Goal: Transaction & Acquisition: Obtain resource

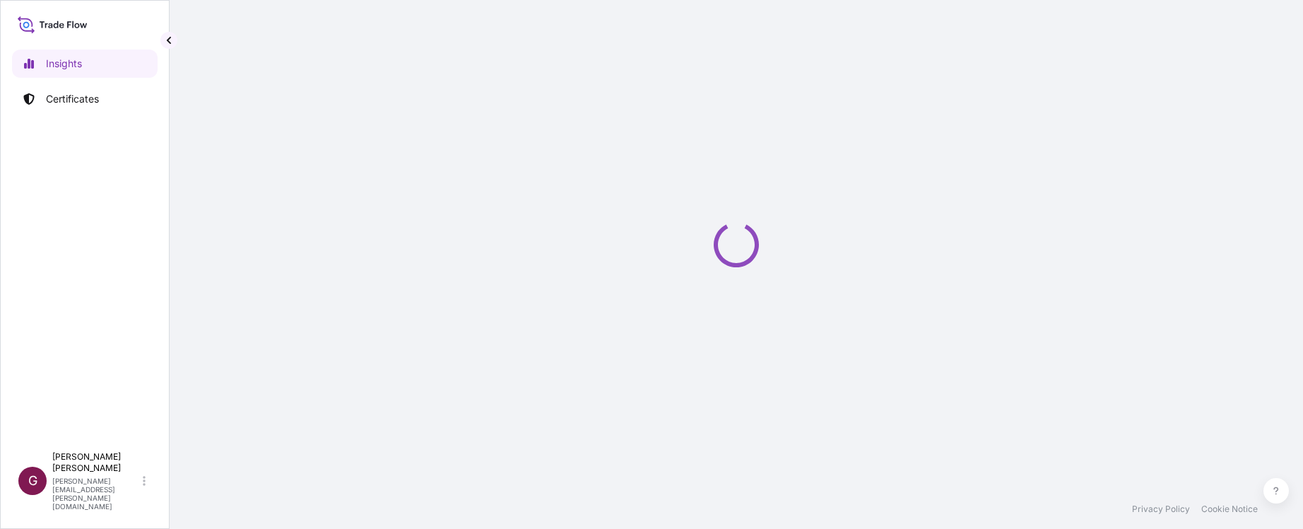
select select "2025"
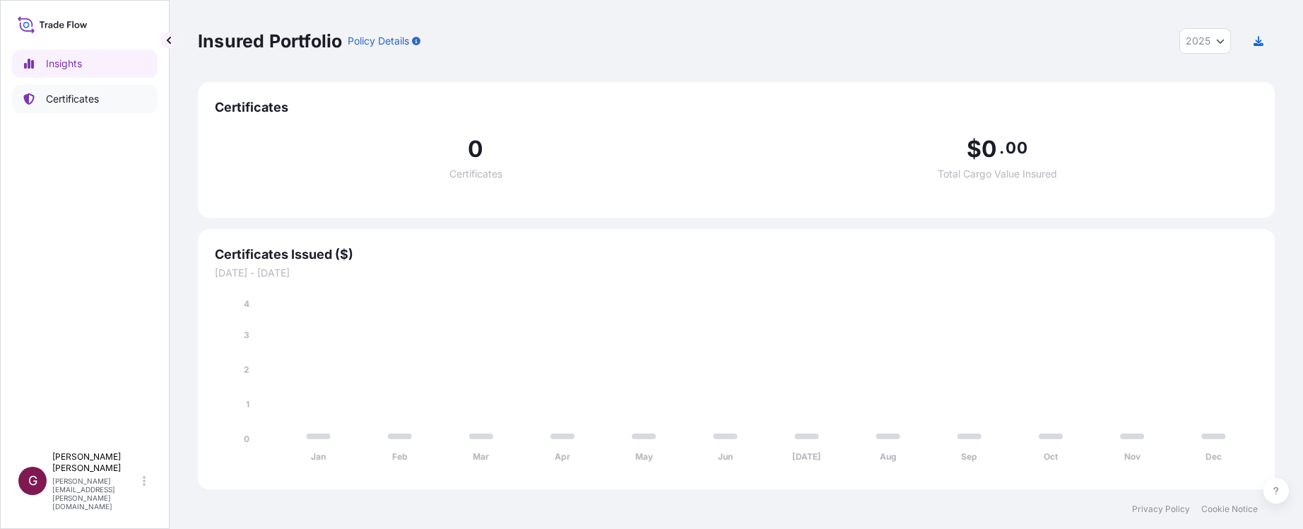
click at [79, 101] on p "Certificates" at bounding box center [72, 99] width 53 height 14
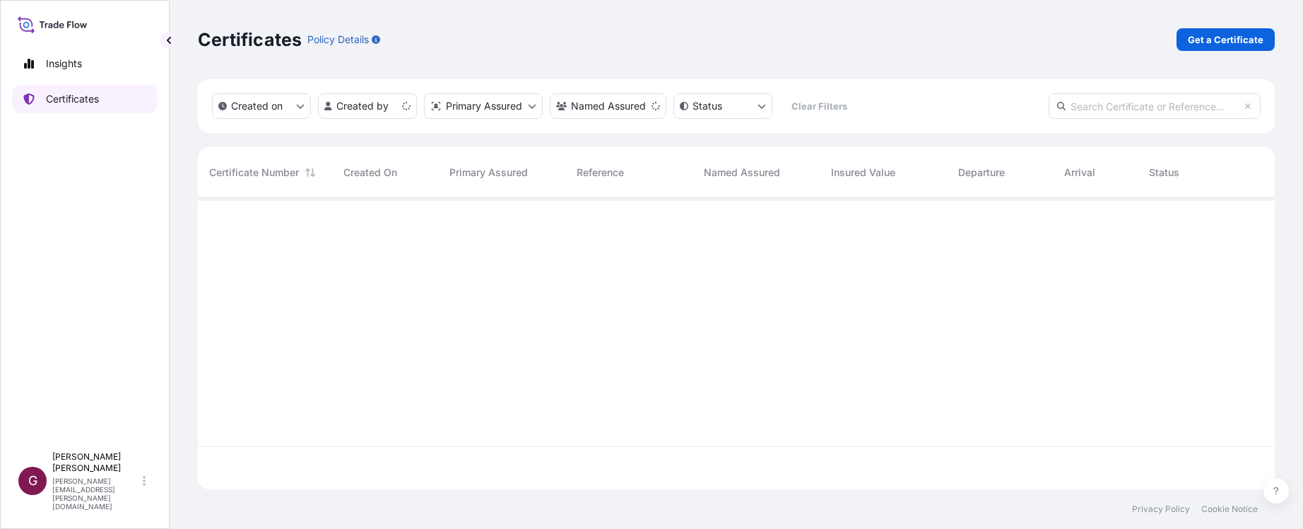
scroll to position [288, 1066]
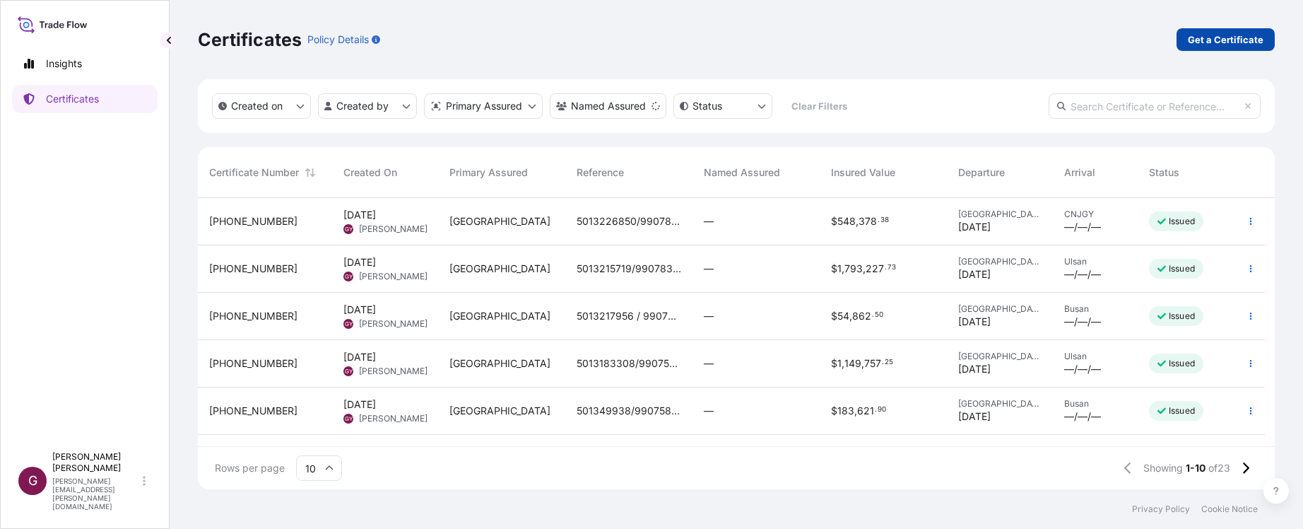
click at [1244, 31] on link "Get a Certificate" at bounding box center [1226, 39] width 98 height 23
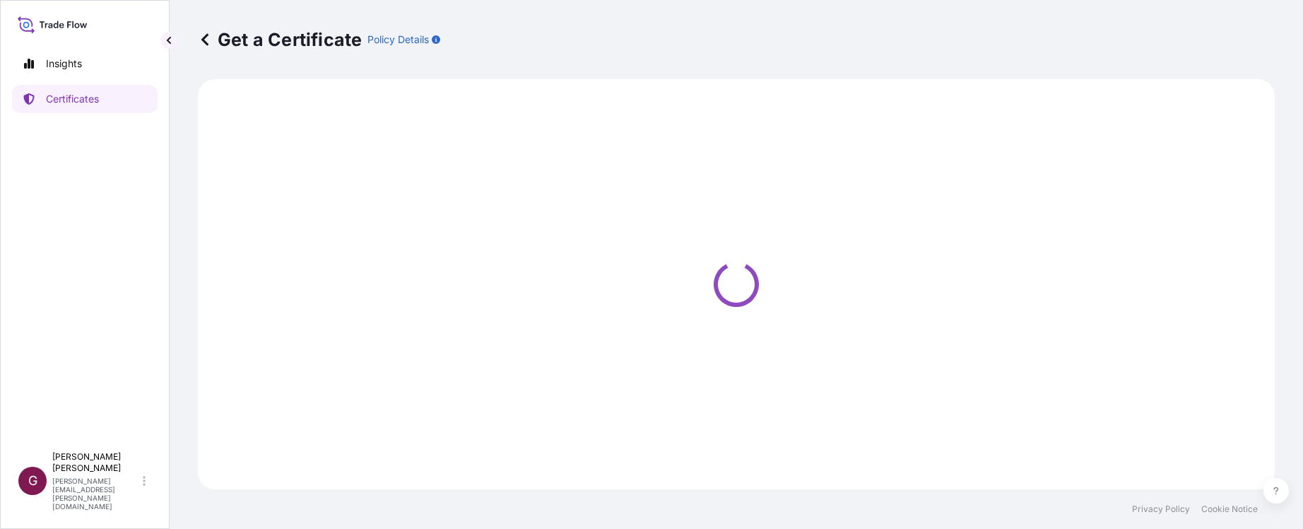
select select "Sea"
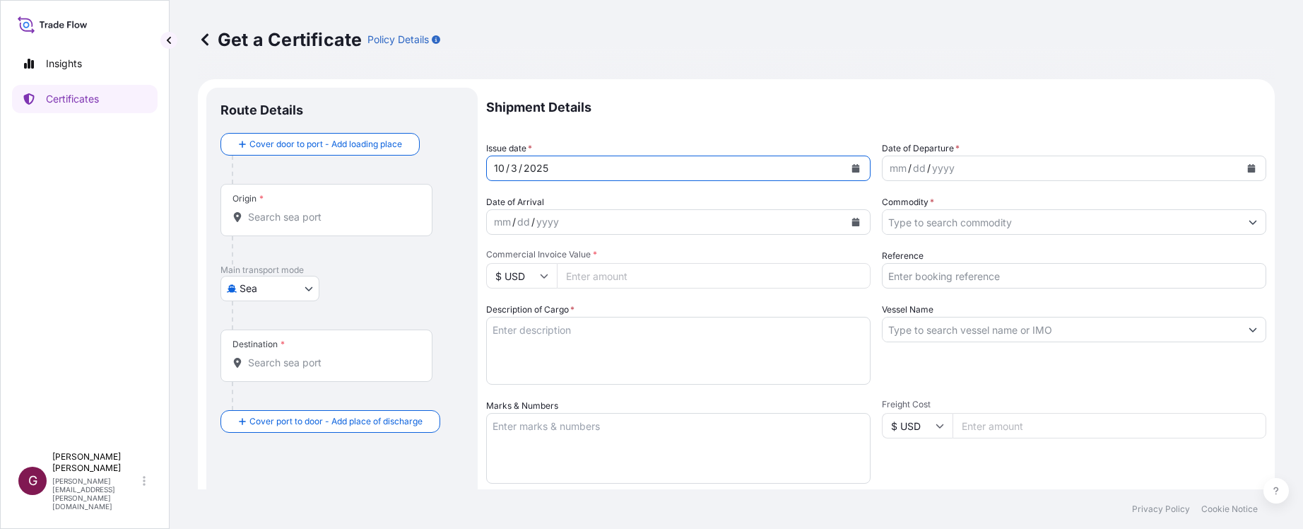
click at [780, 159] on div "[DATE]" at bounding box center [666, 167] width 358 height 25
click at [845, 167] on button "Calendar" at bounding box center [856, 168] width 23 height 23
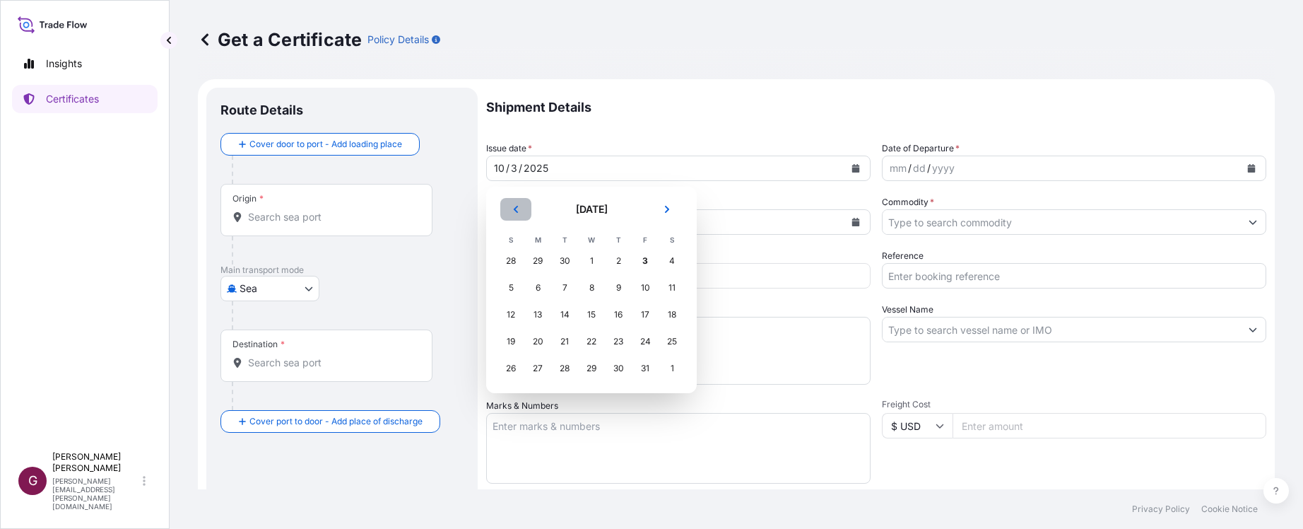
click at [517, 216] on button "Previous" at bounding box center [515, 209] width 31 height 23
click at [689, 284] on section "[DATE] [DATE] S M T W T F S 31 1 2 3 4 5 6 7 8 9 10 11 12 13 14 15 16 17 18 19 …" at bounding box center [591, 290] width 211 height 206
click at [673, 287] on div "13" at bounding box center [671, 287] width 25 height 25
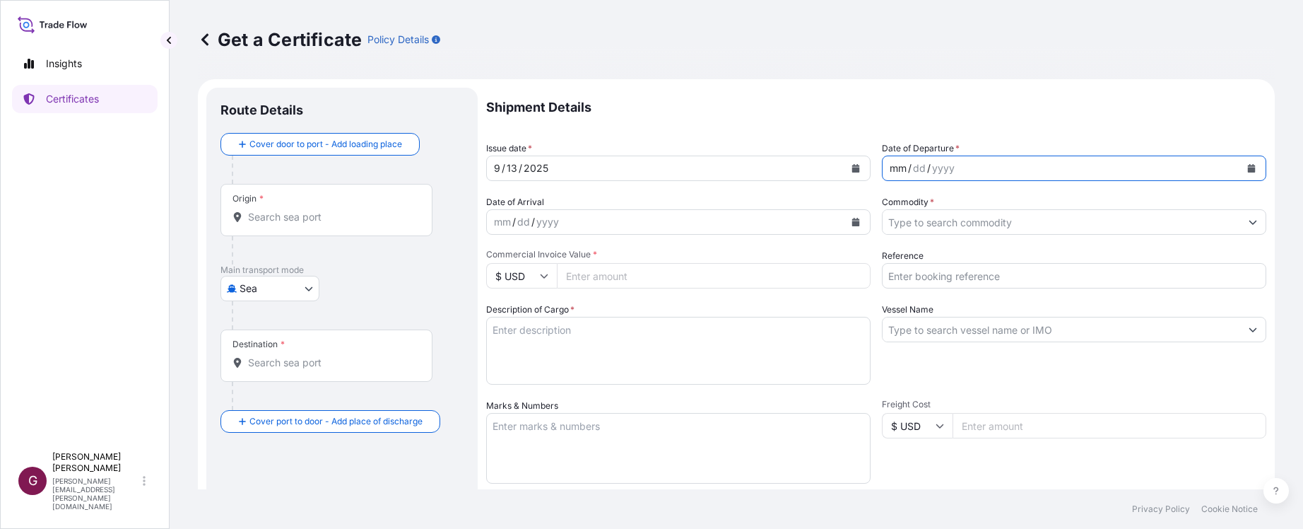
click at [983, 162] on div "mm / dd / yyyy" at bounding box center [1062, 167] width 358 height 25
click at [1246, 165] on button "Calendar" at bounding box center [1251, 168] width 23 height 23
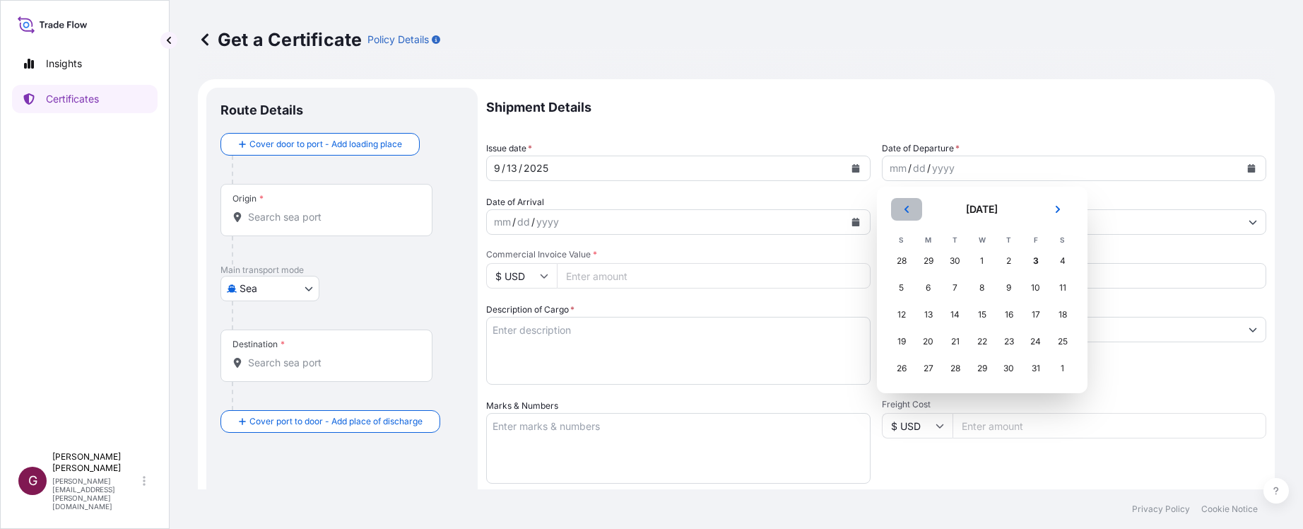
click at [908, 207] on icon "Previous" at bounding box center [906, 209] width 8 height 8
click at [1063, 289] on div "13" at bounding box center [1062, 287] width 25 height 25
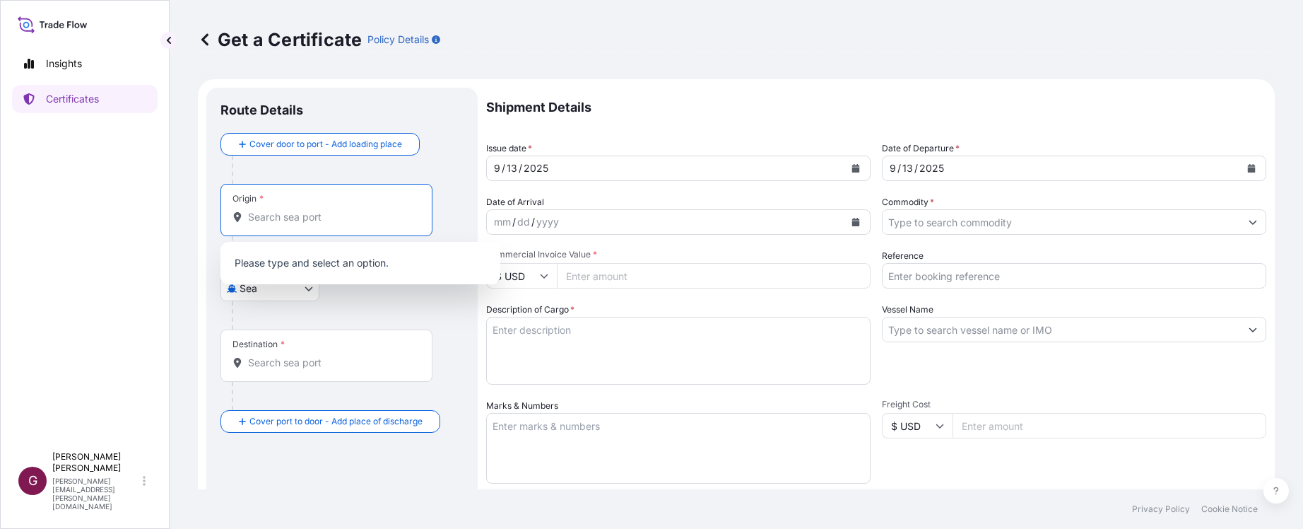
click at [340, 220] on input "Origin *" at bounding box center [331, 217] width 167 height 14
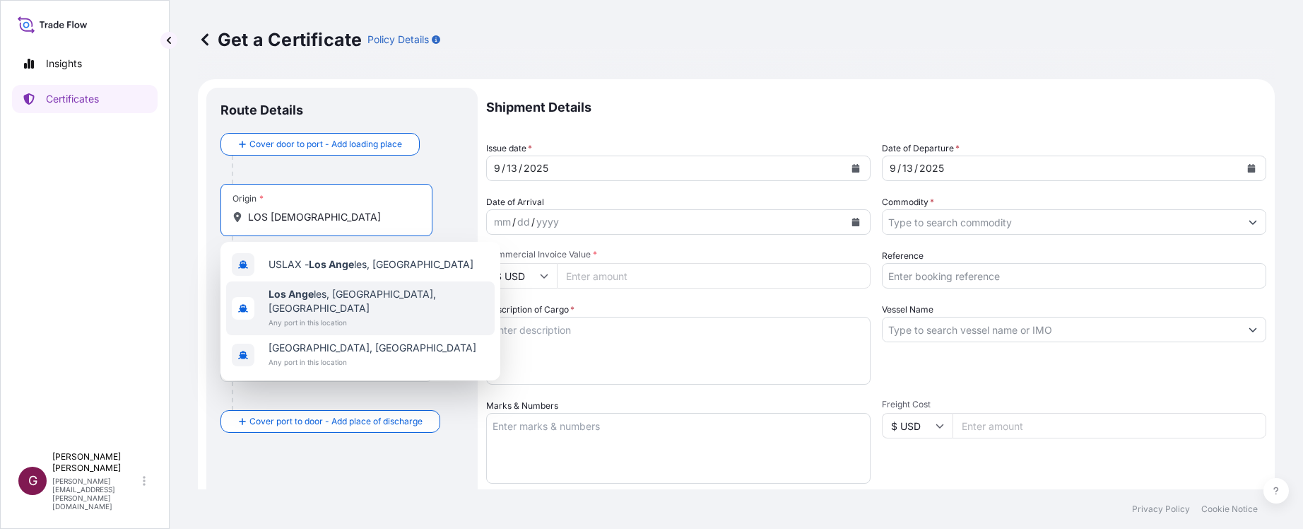
click at [318, 299] on span "Los Ange les, [GEOGRAPHIC_DATA], [GEOGRAPHIC_DATA]" at bounding box center [379, 301] width 220 height 28
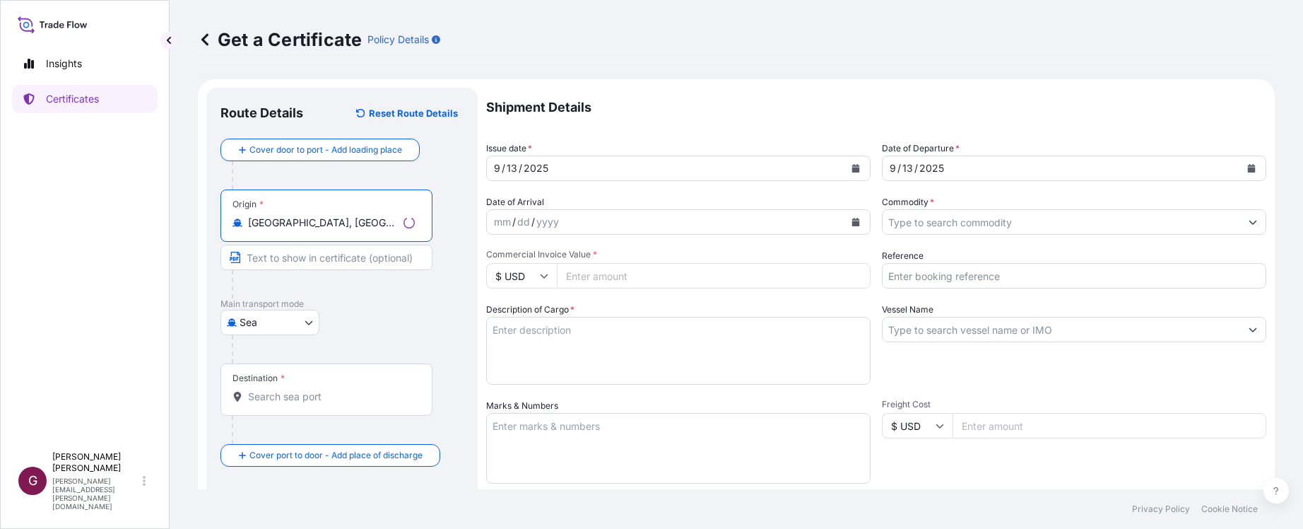
type input "[GEOGRAPHIC_DATA], [GEOGRAPHIC_DATA], [GEOGRAPHIC_DATA]"
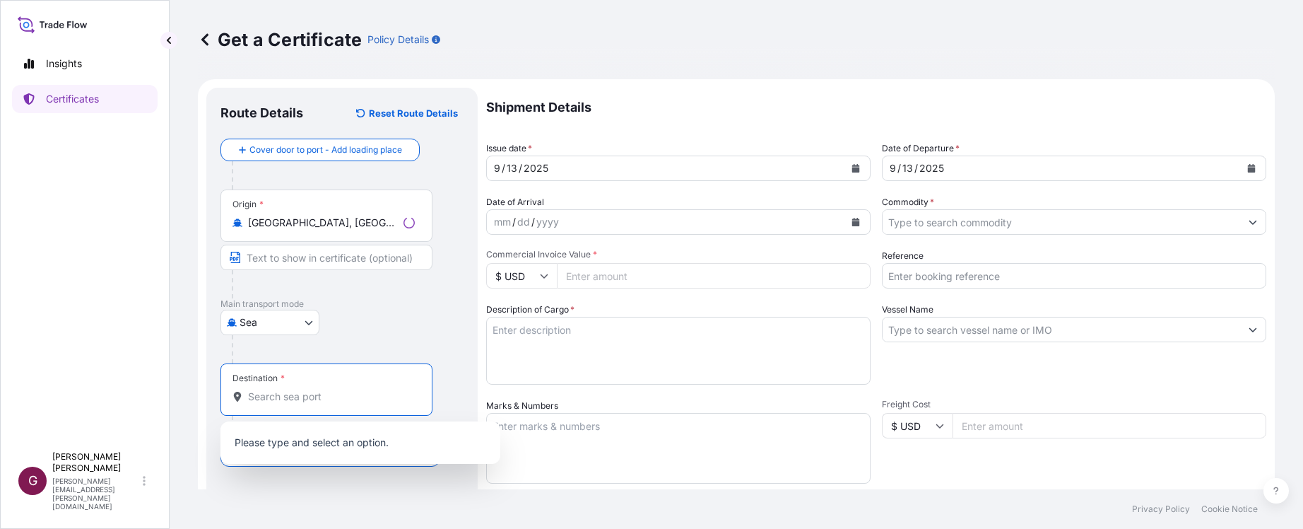
click at [293, 390] on input "Destination *" at bounding box center [331, 396] width 167 height 14
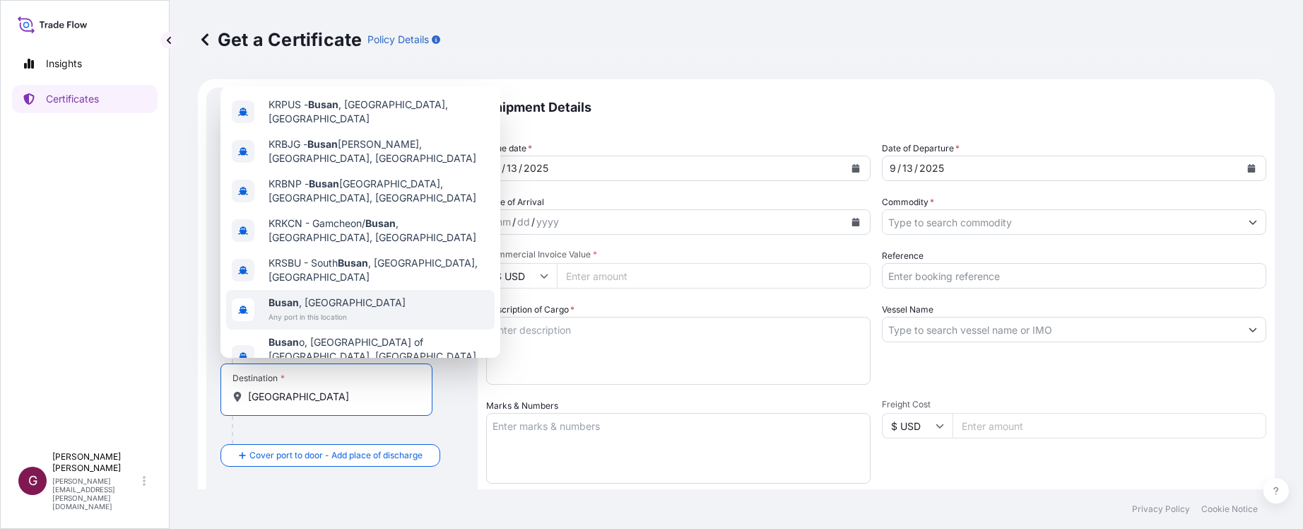
click at [340, 290] on div "[GEOGRAPHIC_DATA] , [GEOGRAPHIC_DATA] Any port in this location" at bounding box center [360, 310] width 269 height 40
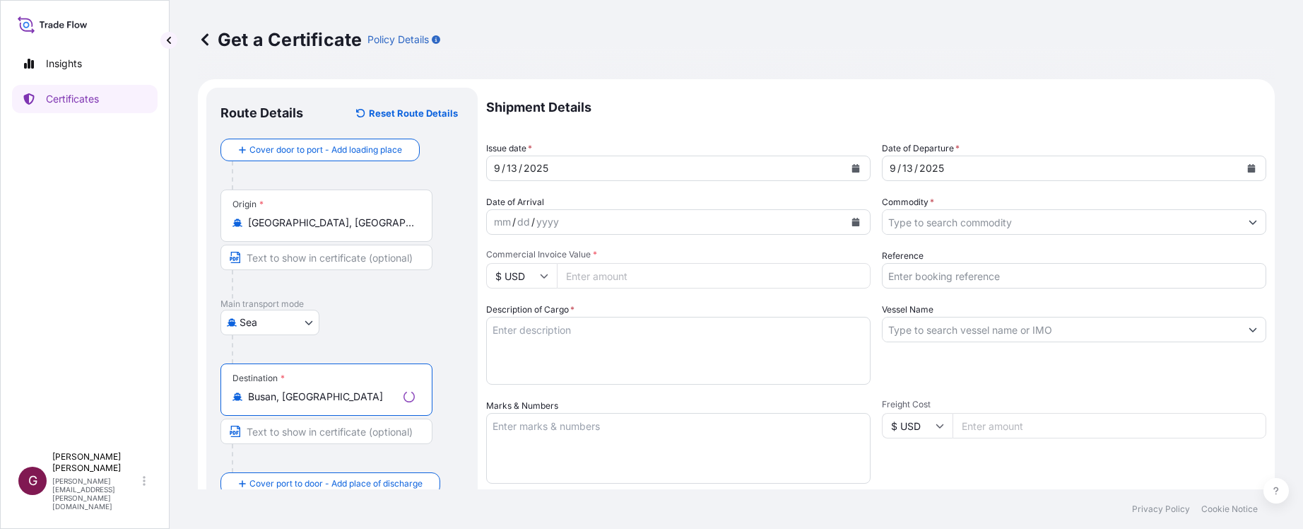
type input "Busan, [GEOGRAPHIC_DATA]"
click at [793, 86] on form "Route Details Reset Route Details Cover door to port - Add loading place Place …" at bounding box center [736, 444] width 1077 height 730
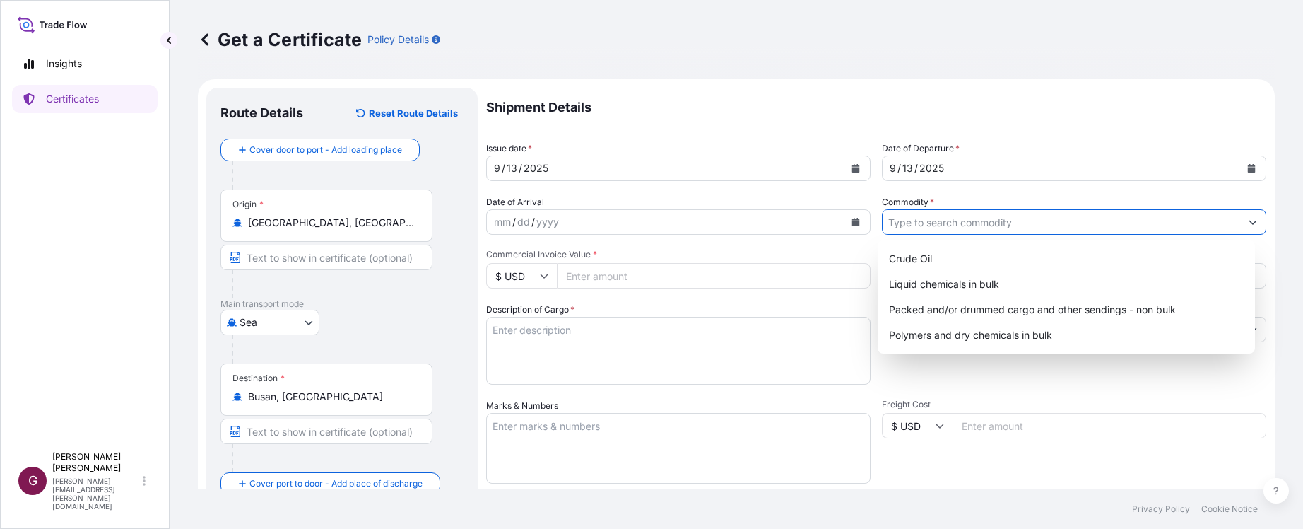
click at [1243, 229] on button "Show suggestions" at bounding box center [1252, 221] width 25 height 25
click at [945, 278] on div "Liquid chemicals in bulk" at bounding box center [1066, 283] width 367 height 25
type input "Liquid chemicals in bulk"
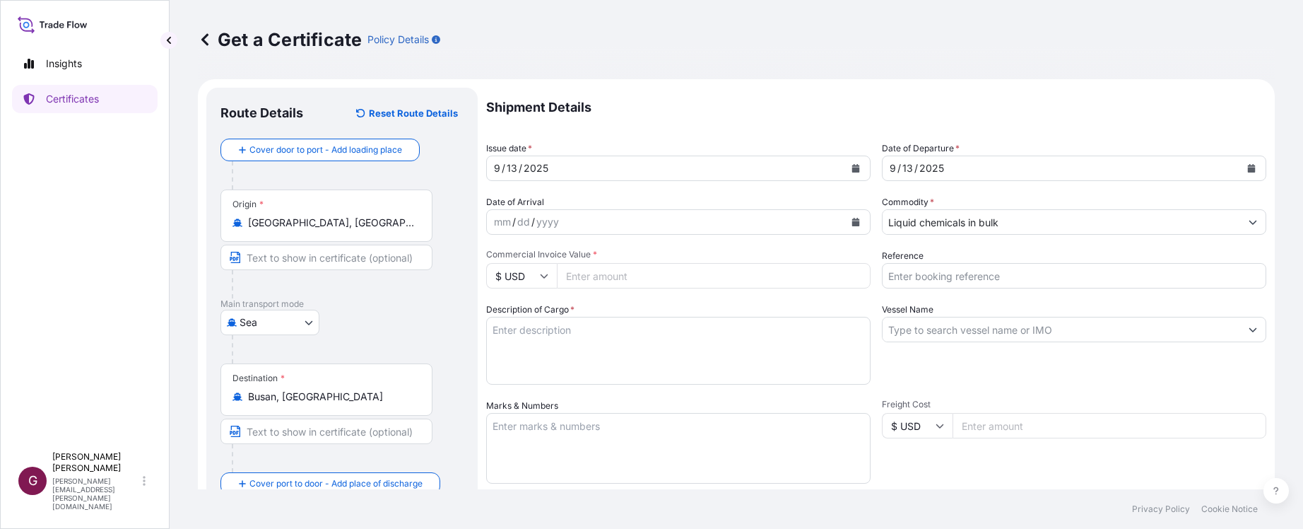
click at [620, 274] on input "Commercial Invoice Value *" at bounding box center [714, 275] width 314 height 25
type input "133479.5"
click at [1056, 274] on input "Reference" at bounding box center [1074, 275] width 384 height 25
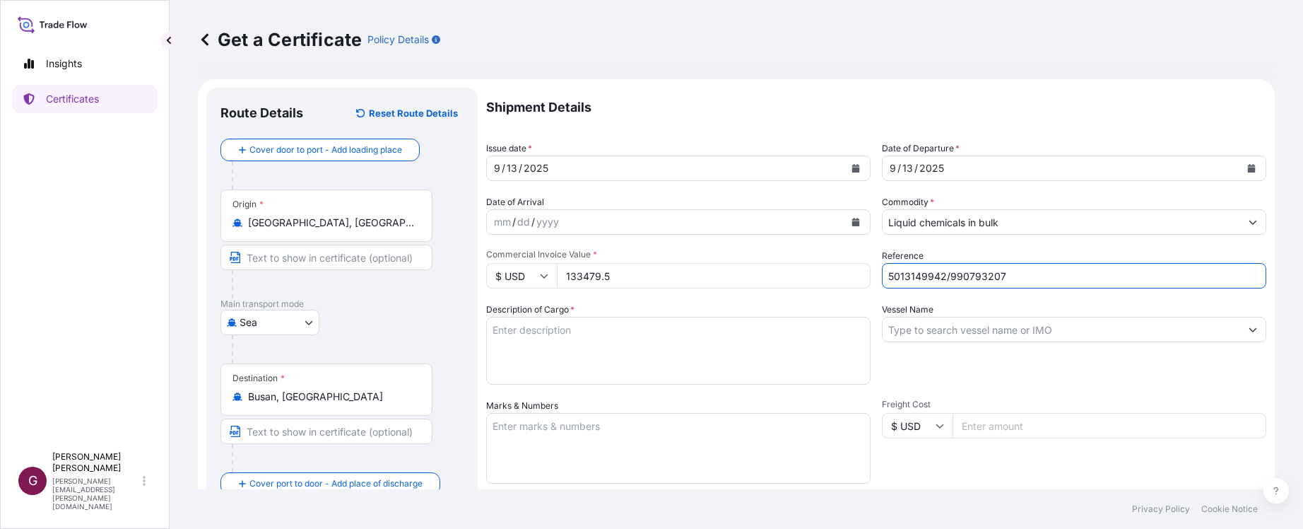
type input "5013149942/990793207"
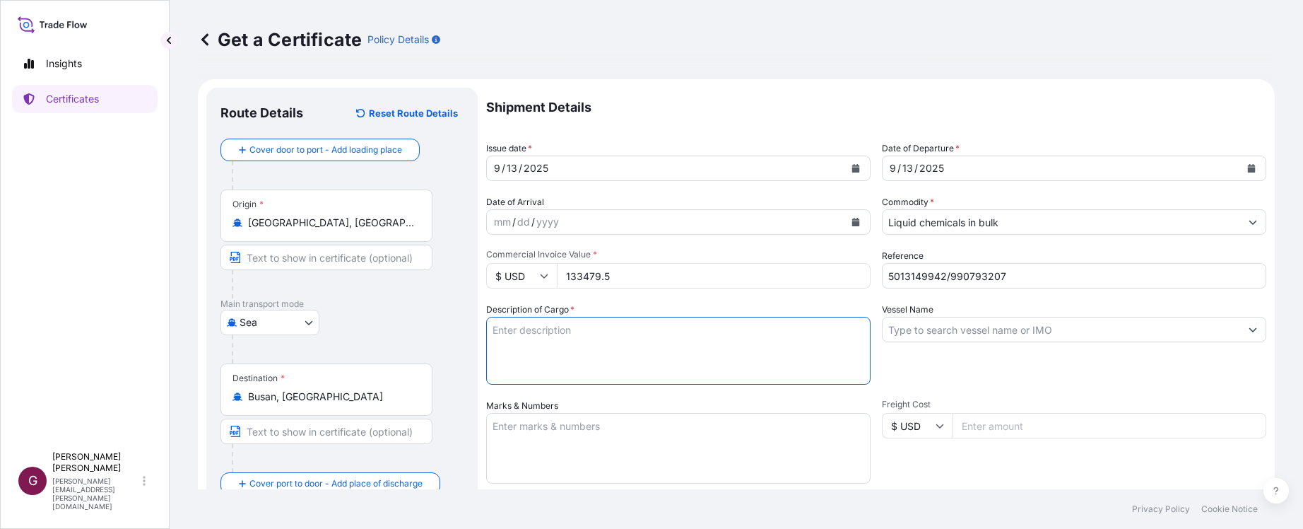
click at [629, 350] on textarea "Description of Cargo *" at bounding box center [678, 351] width 384 height 68
click at [563, 340] on textarea "Description of Cargo *" at bounding box center [678, 351] width 384 height 68
paste textarea "ERMS OF PRICE : CIF BUSAN +COUNTRY OF ORIGIN : [GEOGRAPHIC_DATA] ITEM : TBHP QT…"
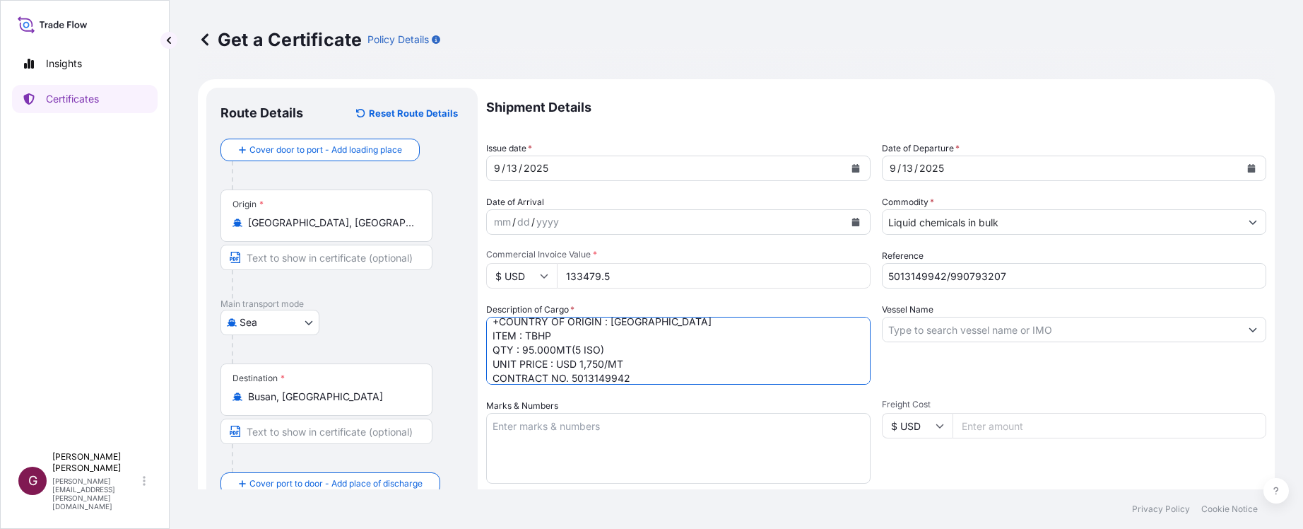
click at [629, 336] on textarea "ERMS OF PRICE : CIF BUSAN +COUNTRY OF ORIGIN : [GEOGRAPHIC_DATA] ITEM : TBHP QT…" at bounding box center [678, 351] width 384 height 68
click at [548, 334] on textarea "ERMS OF PRICE : CIF BUSAN +COUNTRY OF ORIGIN : [GEOGRAPHIC_DATA] ITEM : TBHP QT…" at bounding box center [678, 351] width 384 height 68
click at [497, 343] on textarea "TERMS OF PRICE : CIF BUSAN +COUNTRY OF ORIGIN : [GEOGRAPHIC_DATA] ITEM : TBHP Q…" at bounding box center [678, 351] width 384 height 68
click at [525, 346] on textarea "TERMS OF PRICE : CIF BUSAN COUNTRY OF ORIGIN : [GEOGRAPHIC_DATA] ITEM : TBHP QT…" at bounding box center [678, 351] width 384 height 68
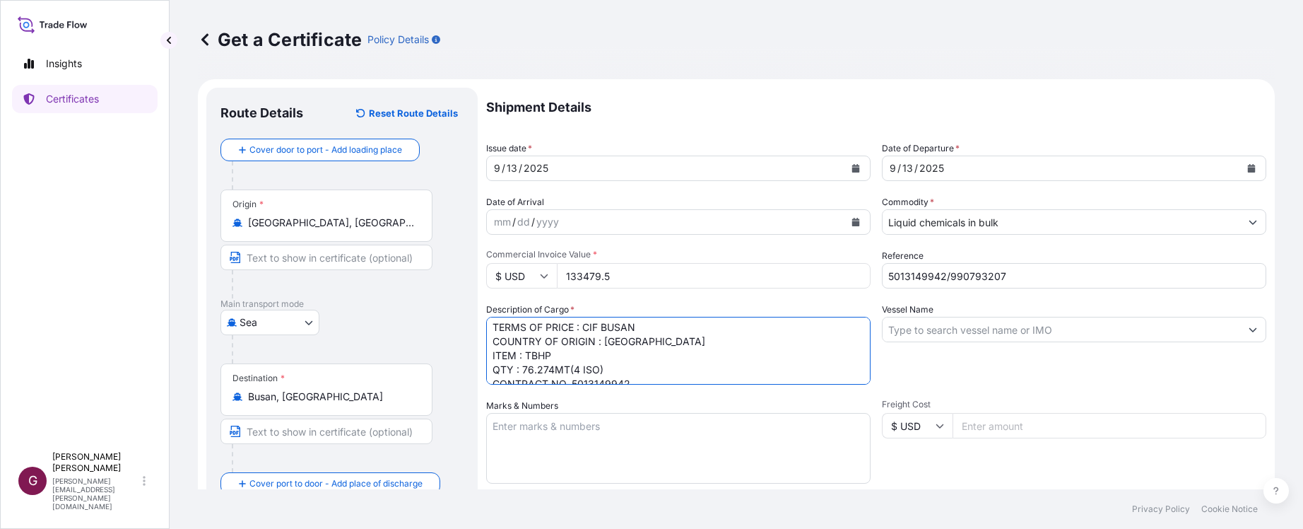
scroll to position [0, 0]
drag, startPoint x: 592, startPoint y: 319, endPoint x: 354, endPoint y: 278, distance: 241.7
click at [354, 278] on form "Route Details Reset Route Details Cover door to port - Add loading place Place …" at bounding box center [736, 444] width 1077 height 730
click at [688, 377] on textarea "ITEM : TBHP QTY : 76.274MT(4 ISO) CONTRACT NO. 5013149942" at bounding box center [678, 351] width 384 height 68
type textarea "ITEM : TBHP QTY : 76.274MT(4 ISO) CONTRACT NO. 5013149942"
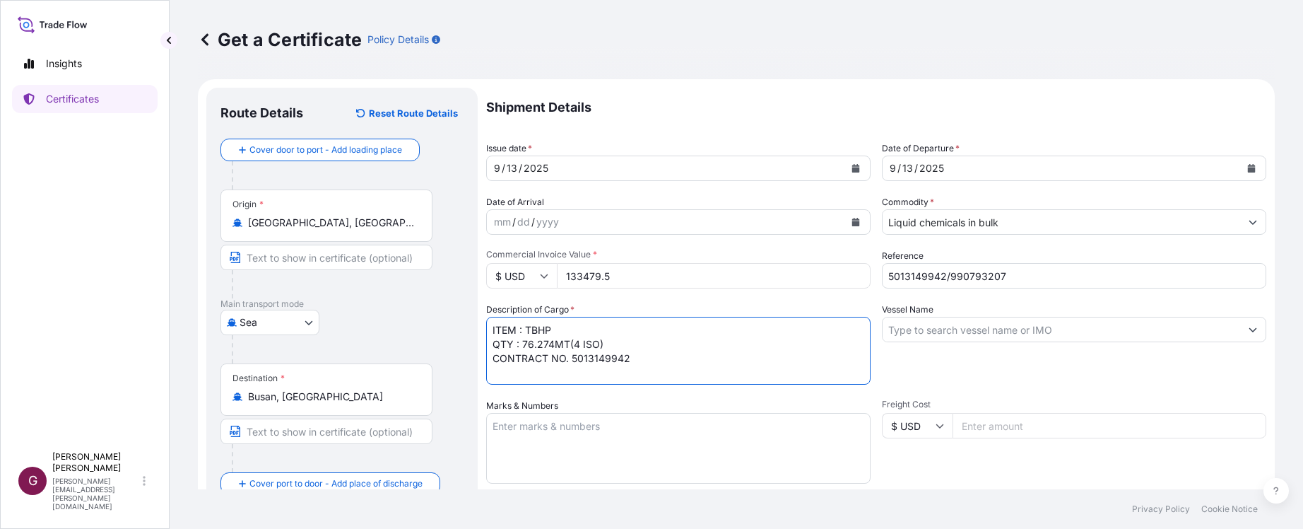
click at [1025, 379] on div "Vessel Name" at bounding box center [1074, 343] width 384 height 82
click at [1023, 331] on input "Vessel Name" at bounding box center [1062, 329] width 358 height 25
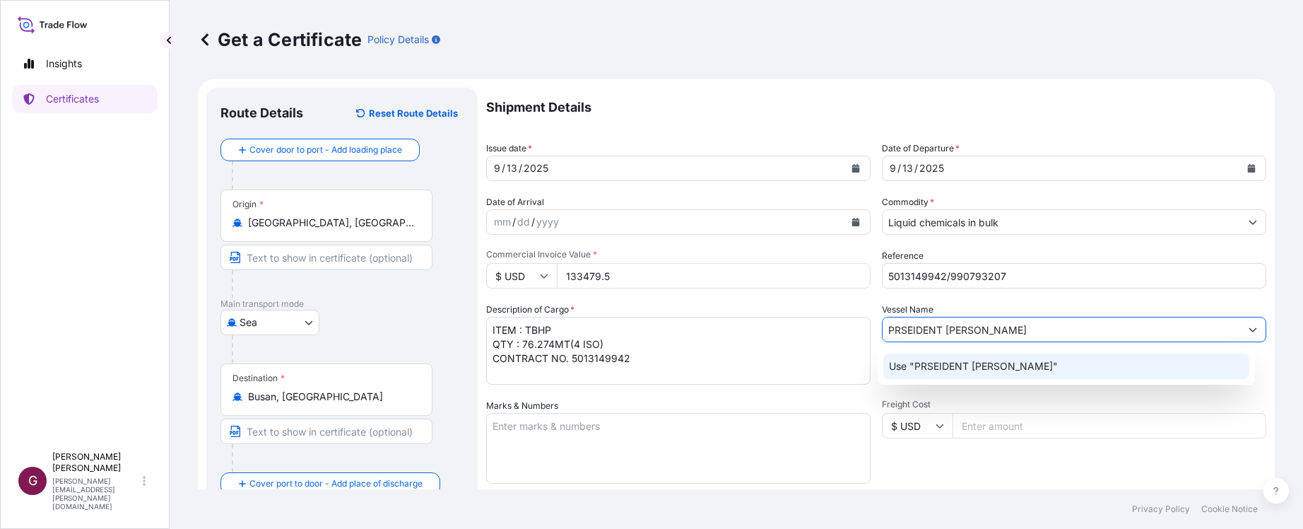
click at [962, 366] on p "Use "PRSEIDENT [PERSON_NAME]"" at bounding box center [973, 366] width 169 height 14
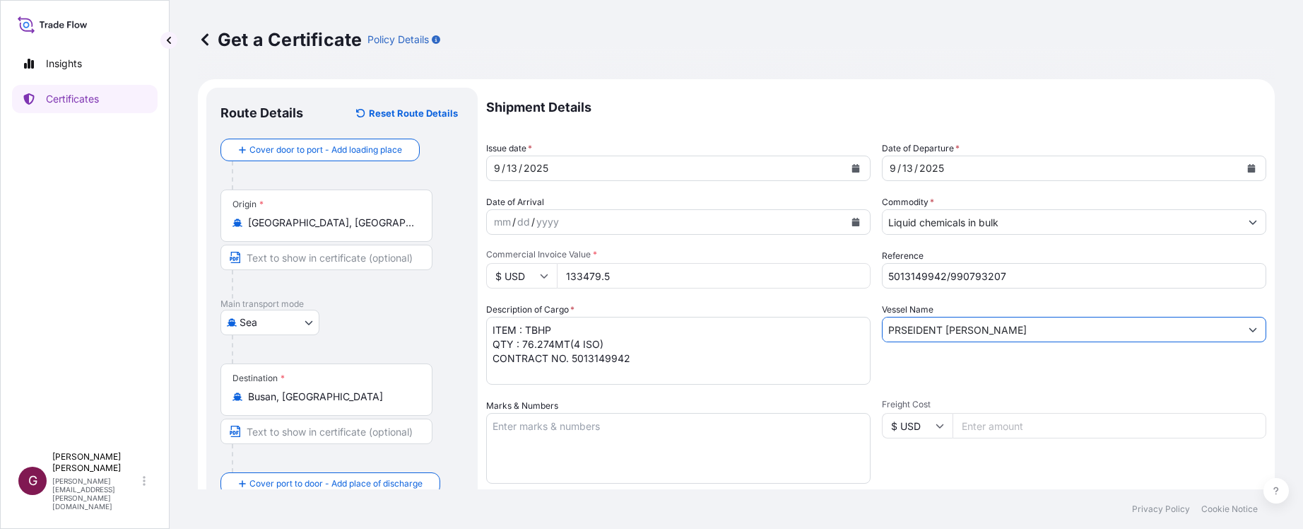
click at [1249, 329] on icon "Show suggestions" at bounding box center [1253, 329] width 8 height 8
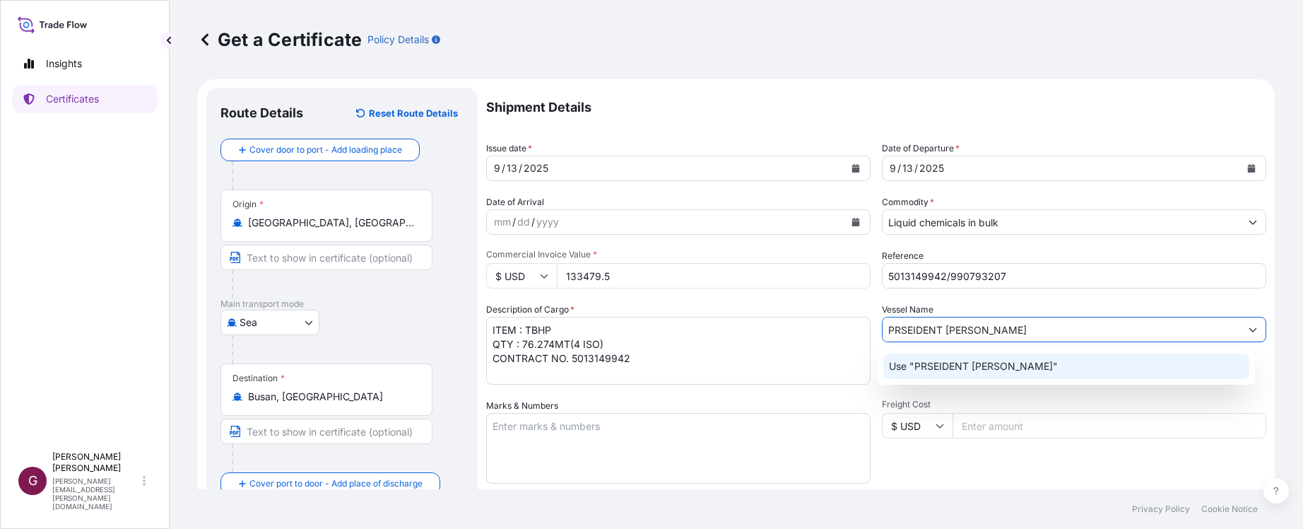
click at [894, 334] on input "PRSEIDENT [PERSON_NAME]" at bounding box center [1062, 329] width 358 height 25
click at [966, 368] on p "Use "PRESEIDENT [PERSON_NAME]"" at bounding box center [976, 366] width 175 height 14
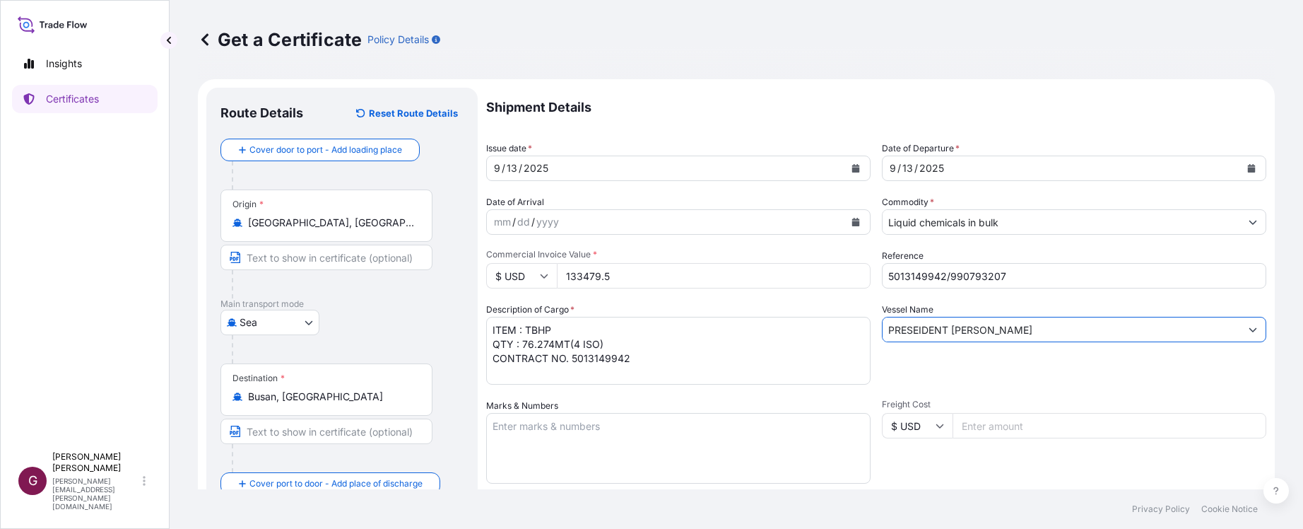
click at [1013, 326] on input "PRESEIDENT [PERSON_NAME]" at bounding box center [1062, 329] width 358 height 25
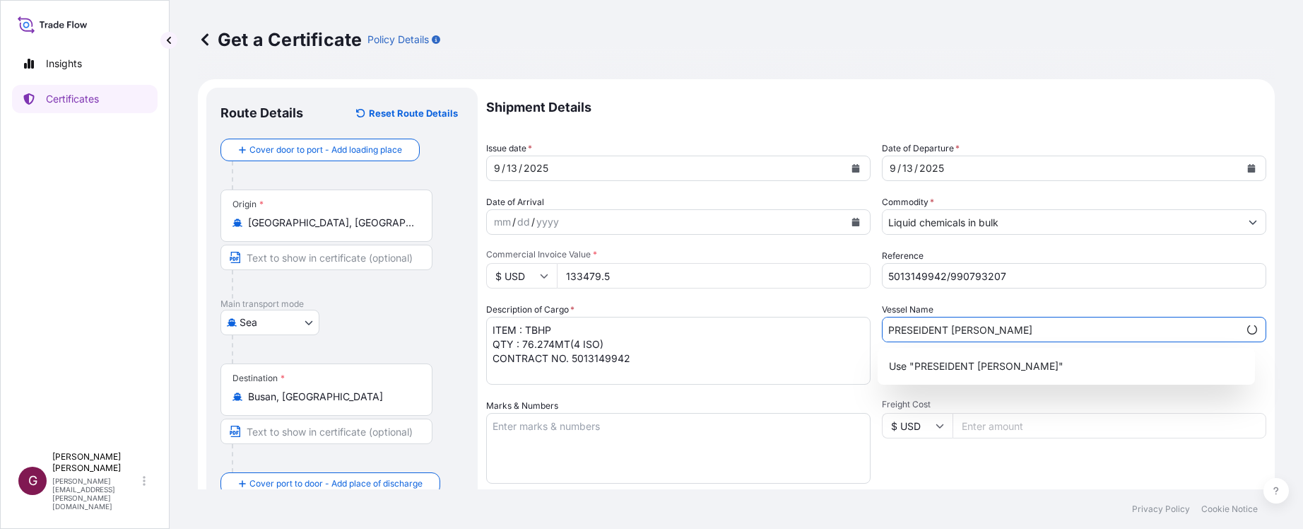
click at [908, 325] on input "PRESEIDENT [PERSON_NAME]" at bounding box center [1061, 329] width 356 height 25
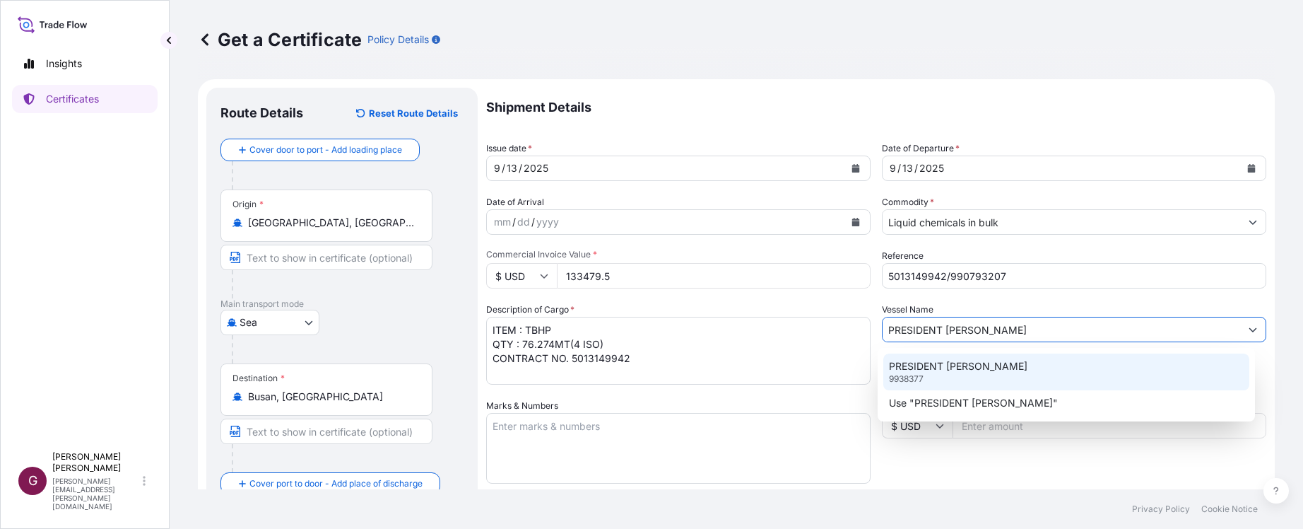
click at [934, 380] on div "PRESIDENT [PERSON_NAME] 9938377" at bounding box center [1066, 371] width 367 height 37
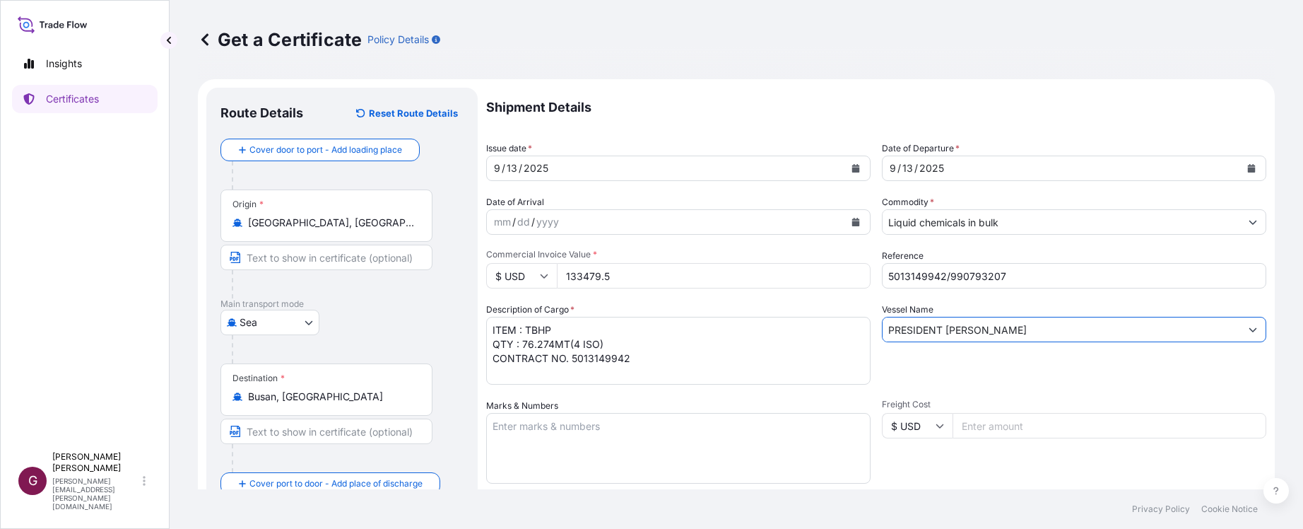
type input "PRESIDENT [PERSON_NAME]"
click at [934, 379] on div "Vessel Name PRESIDENT [PERSON_NAME]" at bounding box center [1074, 343] width 384 height 82
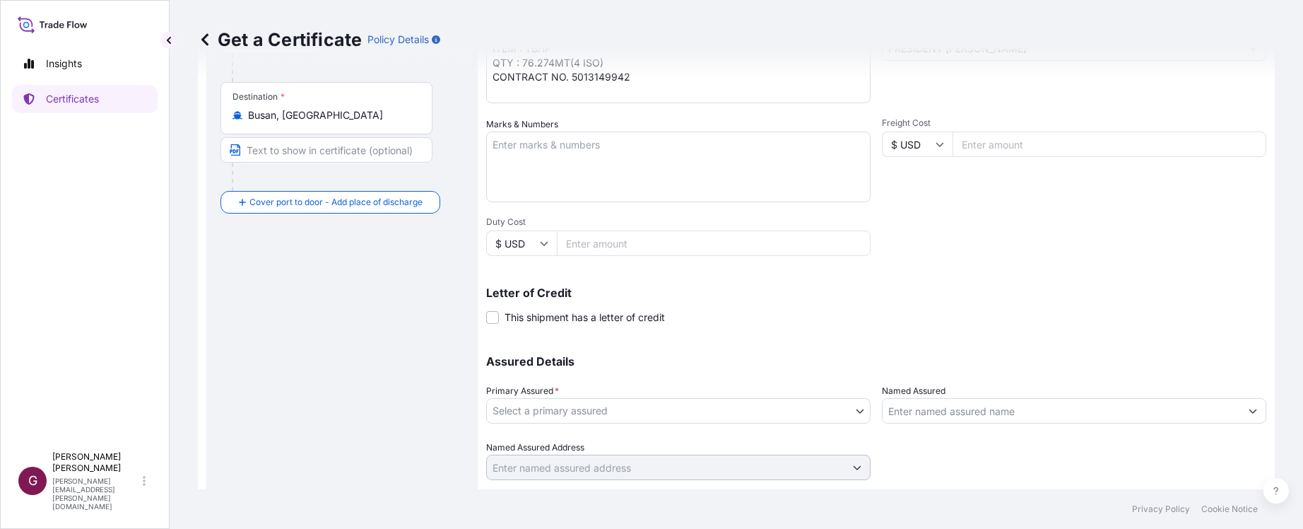
scroll to position [249, 0]
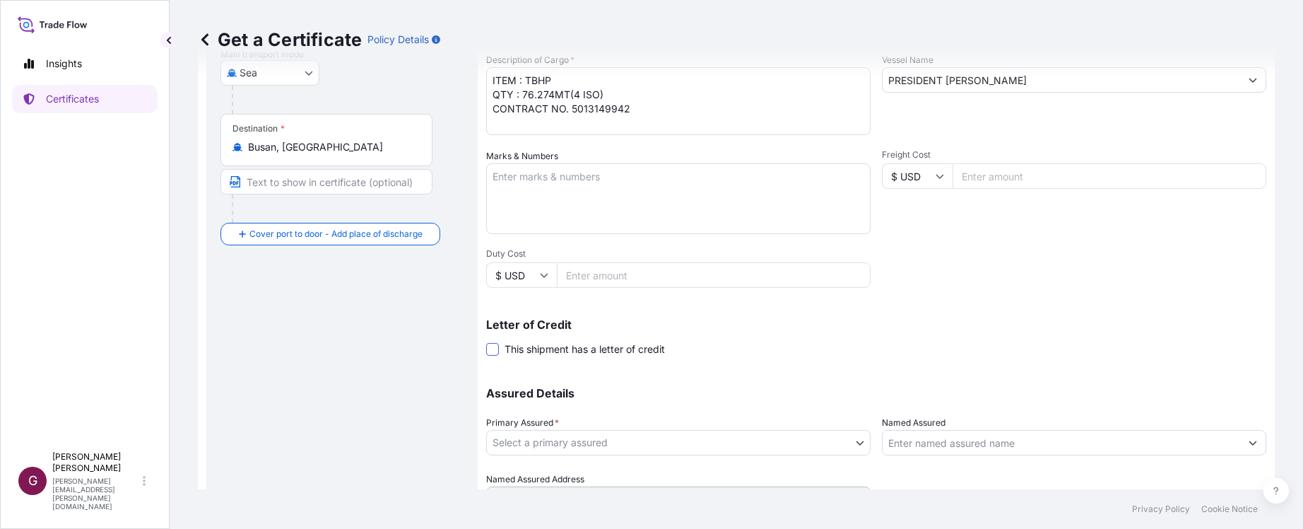
click at [498, 351] on span at bounding box center [492, 349] width 13 height 13
click at [486, 341] on input "This shipment has a letter of credit" at bounding box center [486, 341] width 0 height 0
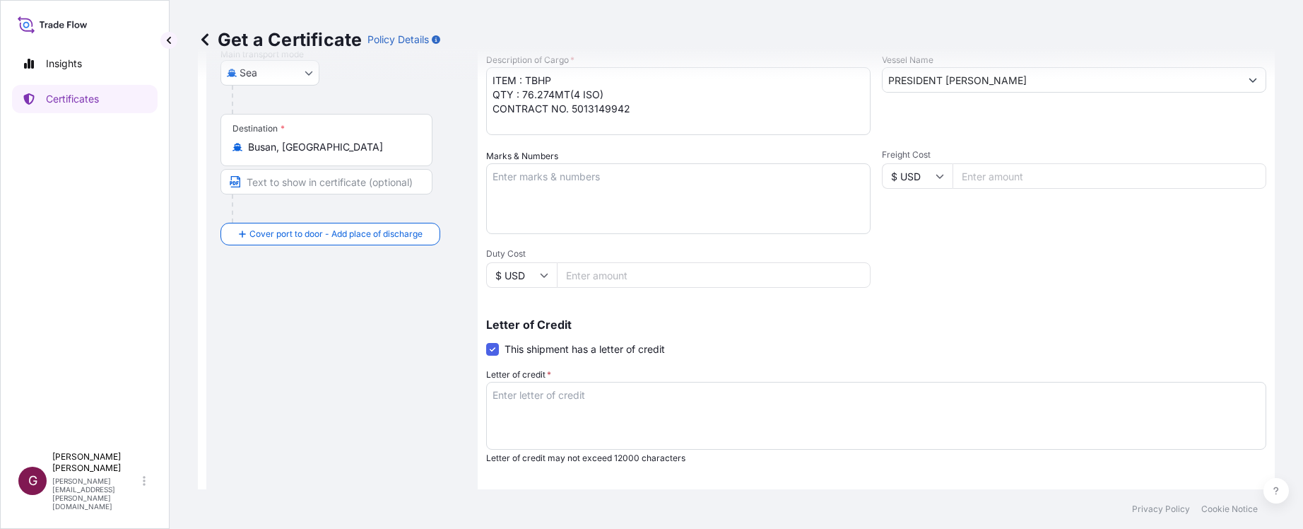
click at [544, 397] on textarea "Letter of credit *" at bounding box center [876, 416] width 780 height 68
drag, startPoint x: 599, startPoint y: 383, endPoint x: 599, endPoint y: 396, distance: 12.7
click at [599, 383] on textarea "LC NUMBER:" at bounding box center [876, 416] width 780 height 68
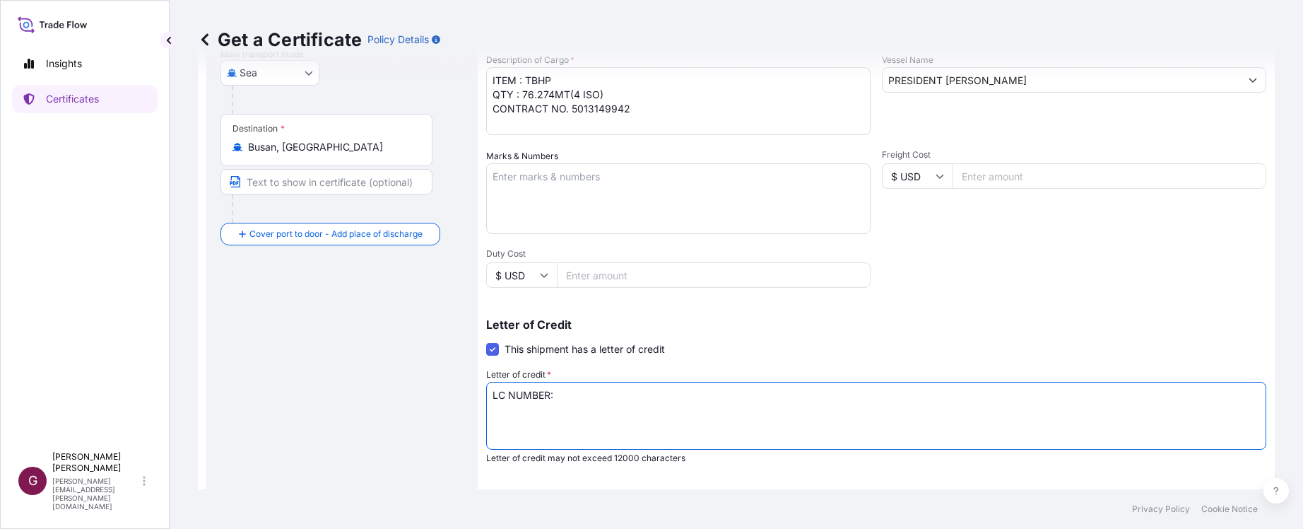
paste textarea "M42562506NS01134"
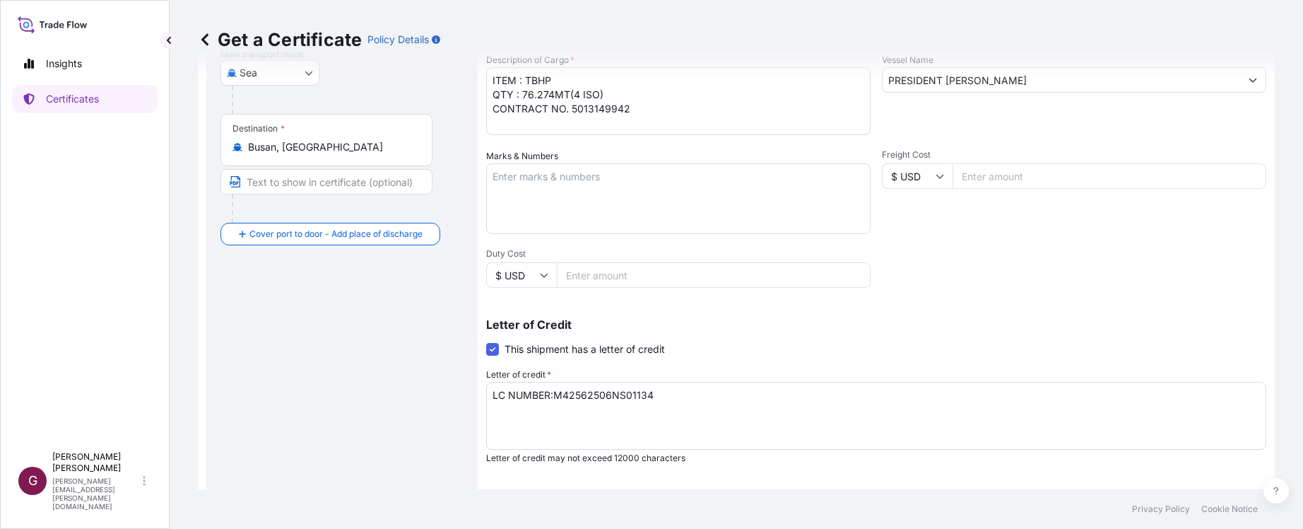
click at [536, 421] on textarea "LC NUMBER:M42562506NS01134" at bounding box center [876, 416] width 780 height 68
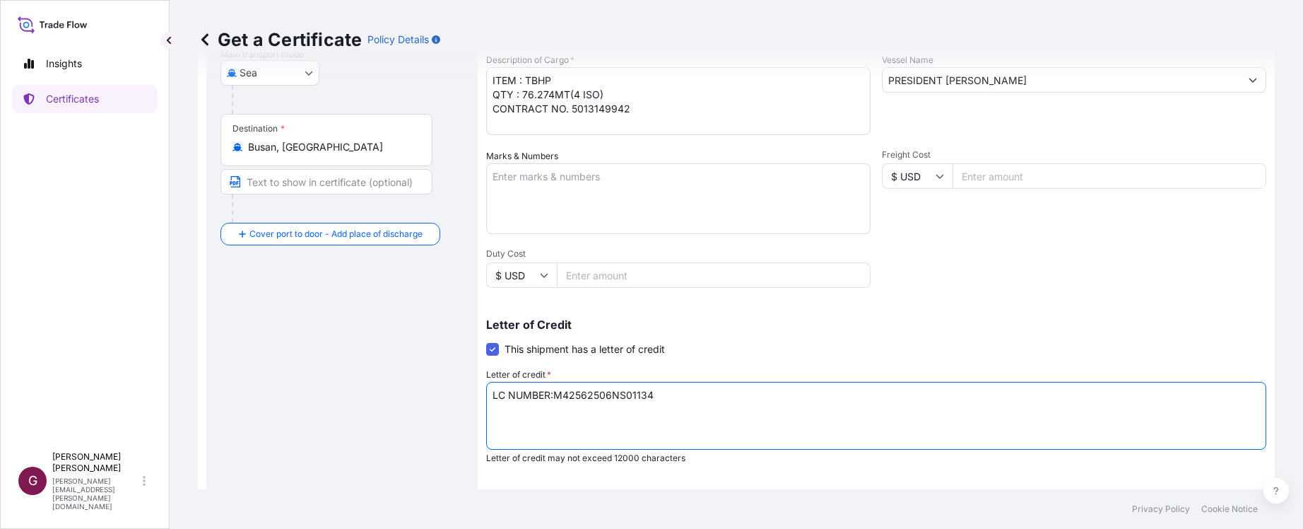
paste textarea "110PCT OF INVOICE VALUE WITH CLAIMS PAYABLE IN [GEOGRAPHIC_DATA] IN THE CURRENC…"
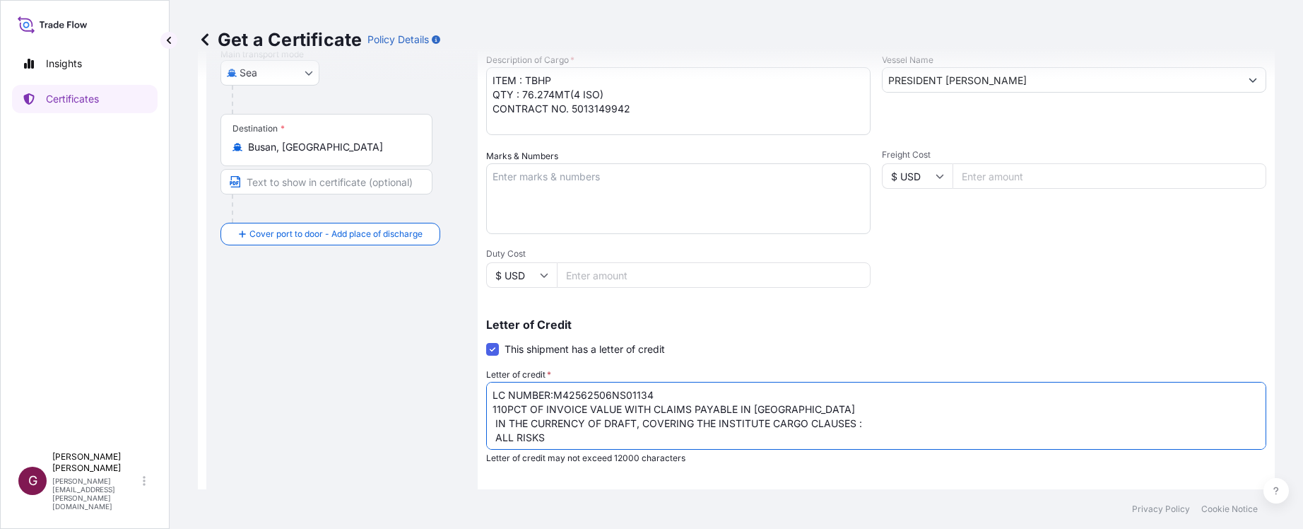
click at [541, 413] on textarea "LC NUMBER:M42562506NS01134 110PCT OF INVOICE VALUE WITH CLAIMS PAYABLE IN [GEOG…" at bounding box center [876, 416] width 780 height 68
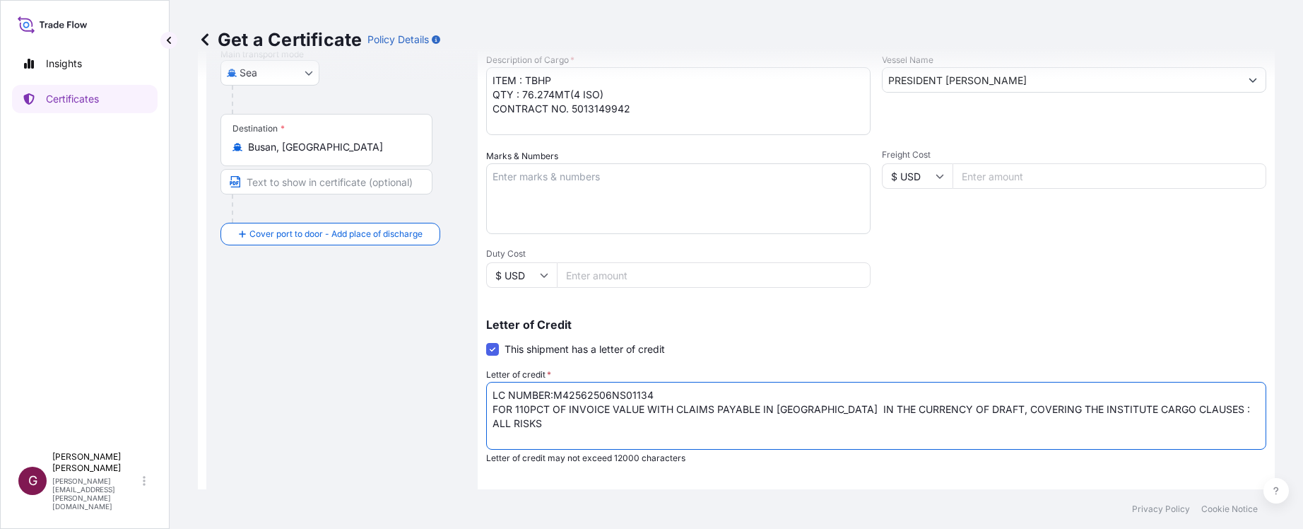
type textarea "LC NUMBER:M42562506NS01134 FOR 110PCT OF INVOICE VALUE WITH CLAIMS PAYABLE IN […"
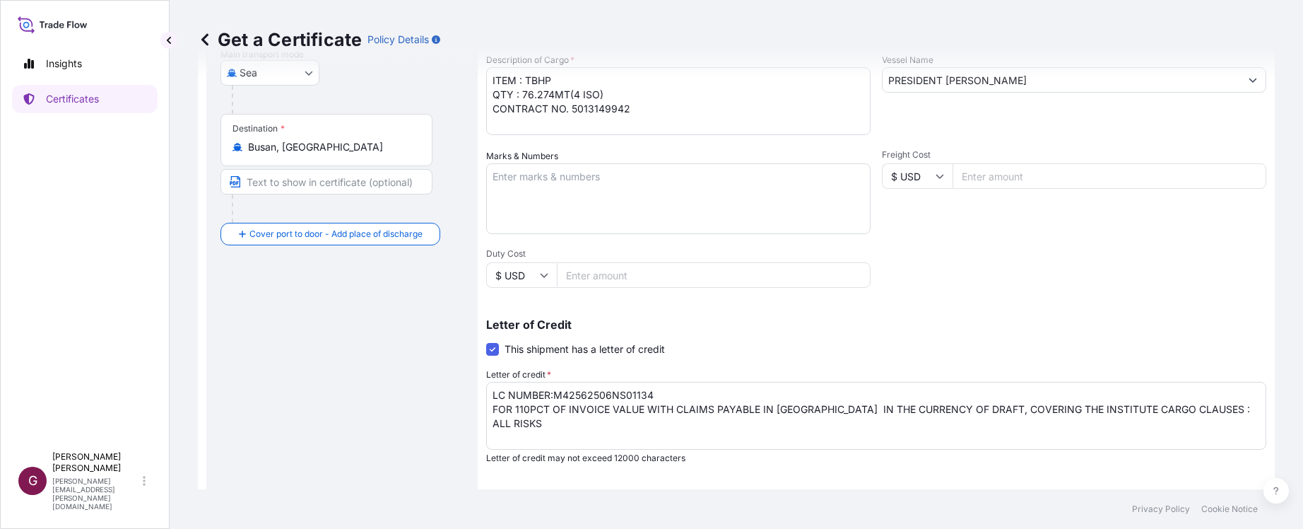
click at [807, 341] on div "Letter of Credit This shipment has a letter of credit Letter of credit * LC NUM…" at bounding box center [876, 391] width 780 height 145
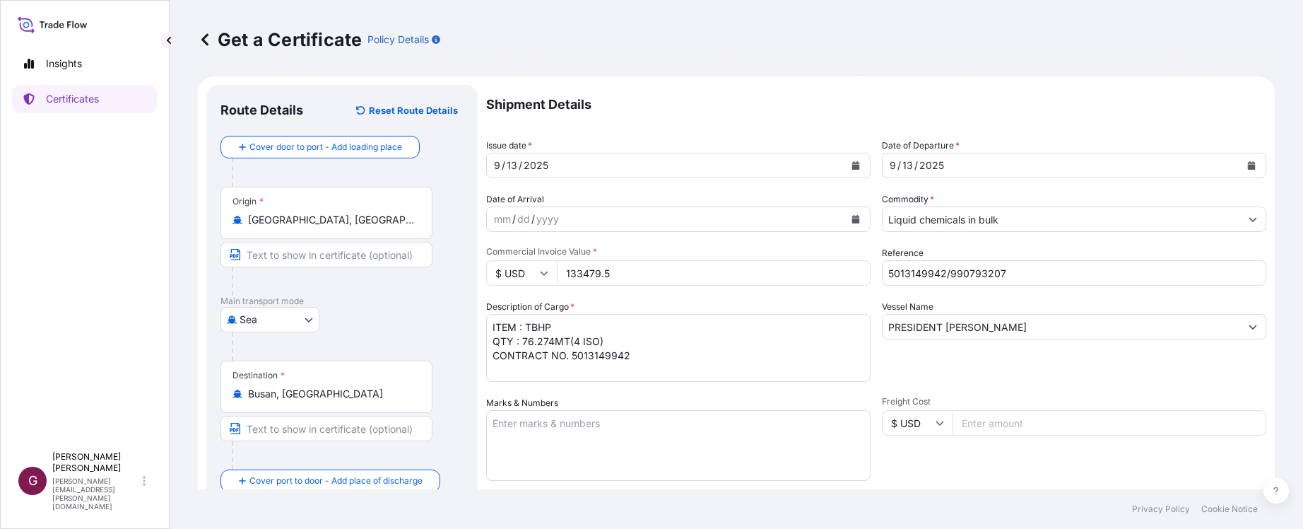
scroll to position [0, 0]
click at [514, 324] on textarea "ITEM : TBHP QTY : 76.274MT(4 ISO) CONTRACT NO. 5013149942" at bounding box center [678, 351] width 384 height 68
paste textarea "TERMS OF PRICE : CIF BUSAN +COUNTRY OF ORIGIN : [GEOGRAPHIC_DATA]"
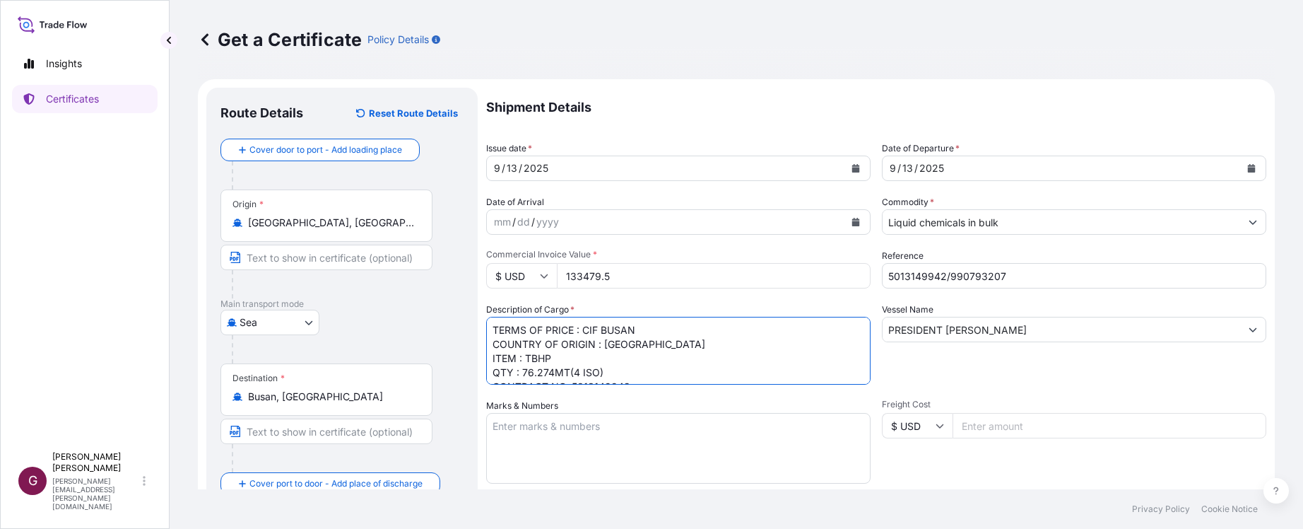
drag, startPoint x: 705, startPoint y: 333, endPoint x: 319, endPoint y: 274, distance: 390.3
click at [319, 274] on form "Route Details Reset Route Details Cover door to port - Add loading place Place …" at bounding box center [736, 497] width 1077 height 837
paste textarea "TERMS OF PRICE : CIF BUSAN COUNTRY OF ORIGIN : [GEOGRAPHIC_DATA]"
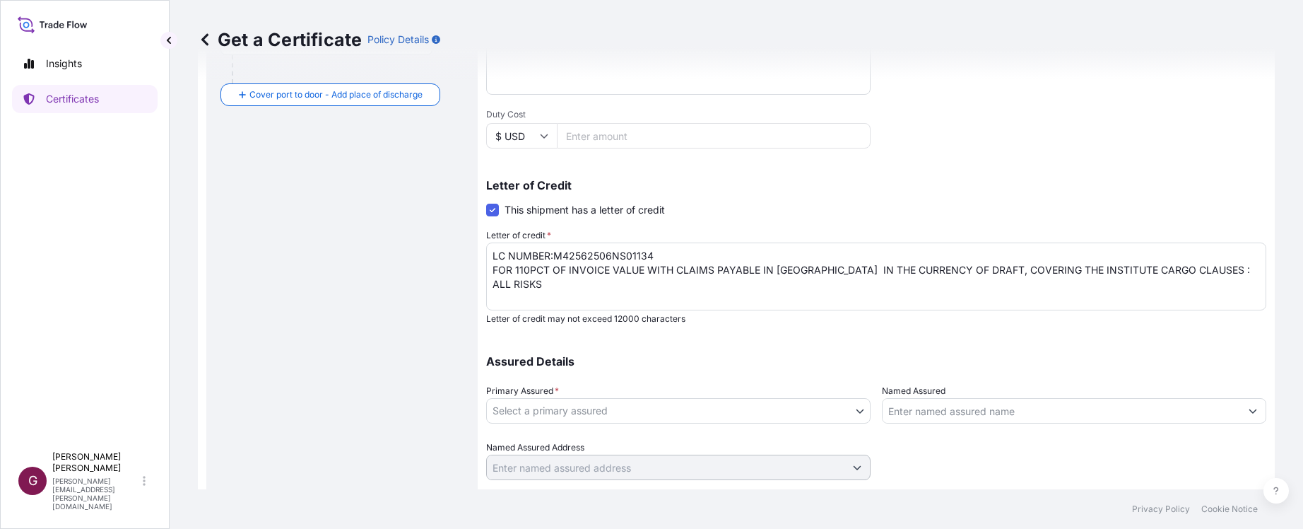
scroll to position [424, 0]
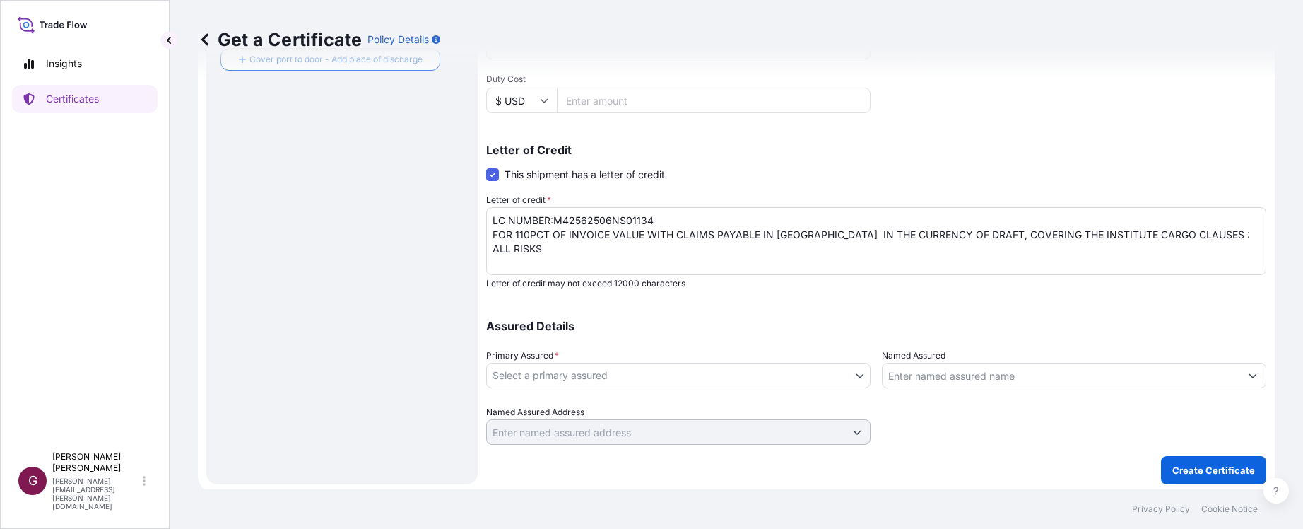
type textarea "ITEM : TBHP QTY : 76.274MT(4 ISO) CONTRACT NO. 5013149942 TERMS OF PRICE : CIF …"
click at [767, 371] on body "Insights Certificates G [PERSON_NAME] [PERSON_NAME][EMAIL_ADDRESS][PERSON_NAME]…" at bounding box center [651, 264] width 1303 height 529
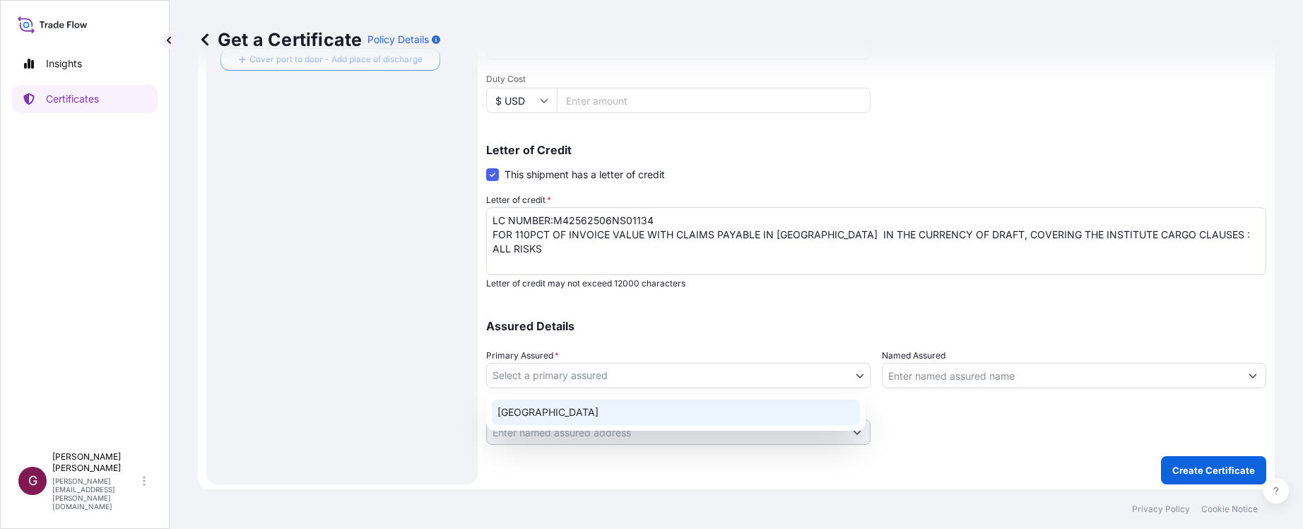
click at [594, 415] on div "[GEOGRAPHIC_DATA]" at bounding box center [676, 411] width 368 height 25
select select "32020"
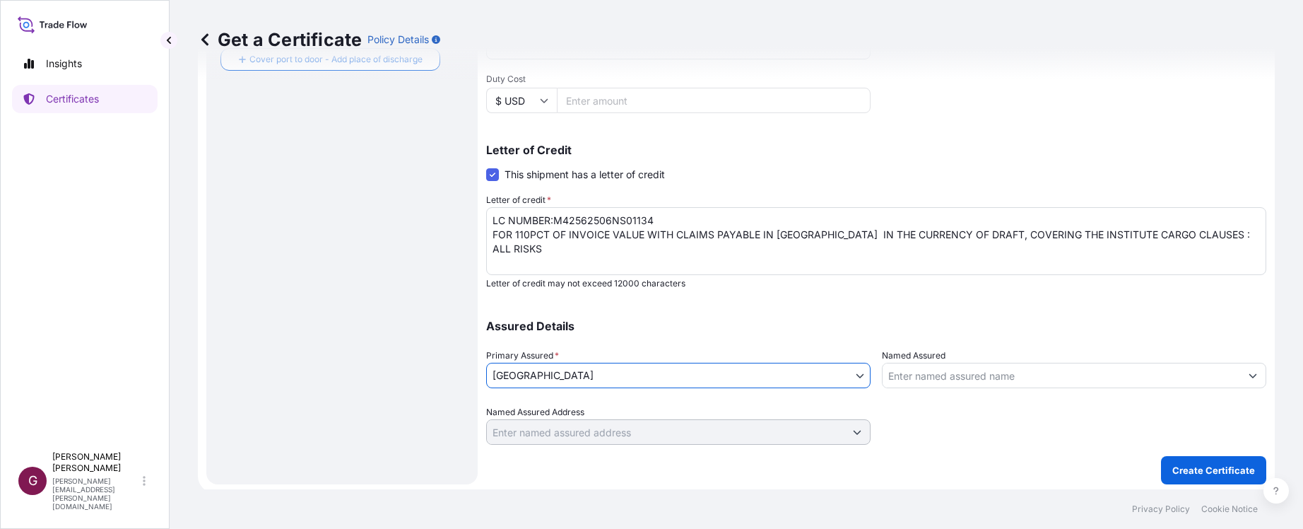
click at [990, 249] on textarea "LC NUMBER:M42562506NS01134 FOR 110PCT OF INVOICE VALUE WITH CLAIMS PAYABLE IN […" at bounding box center [876, 241] width 780 height 68
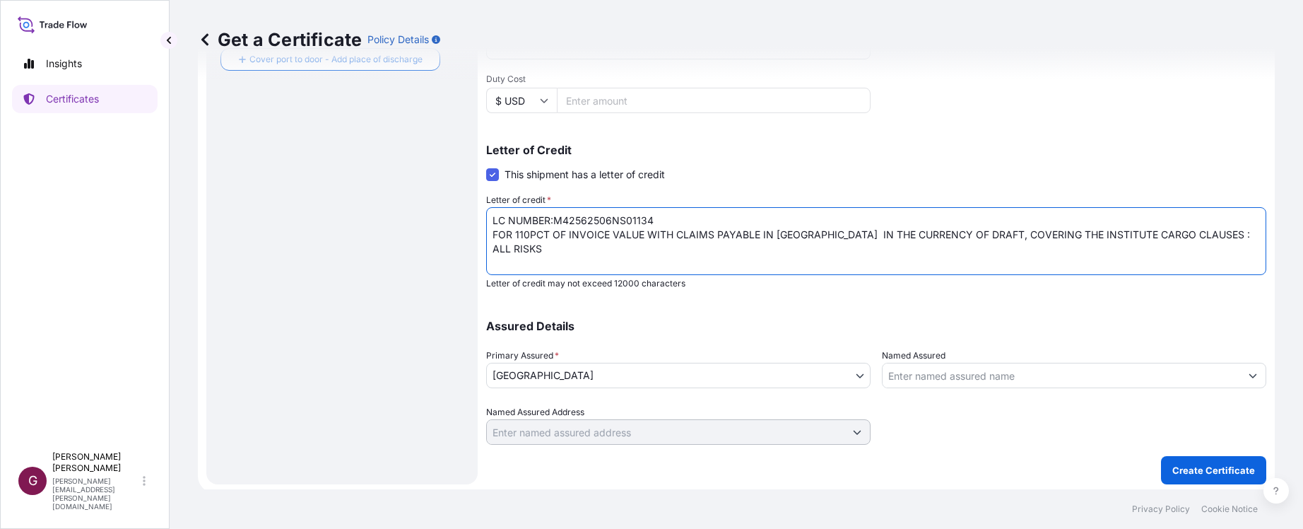
click at [986, 283] on p "Letter of credit may not exceed 12000 characters" at bounding box center [876, 283] width 780 height 11
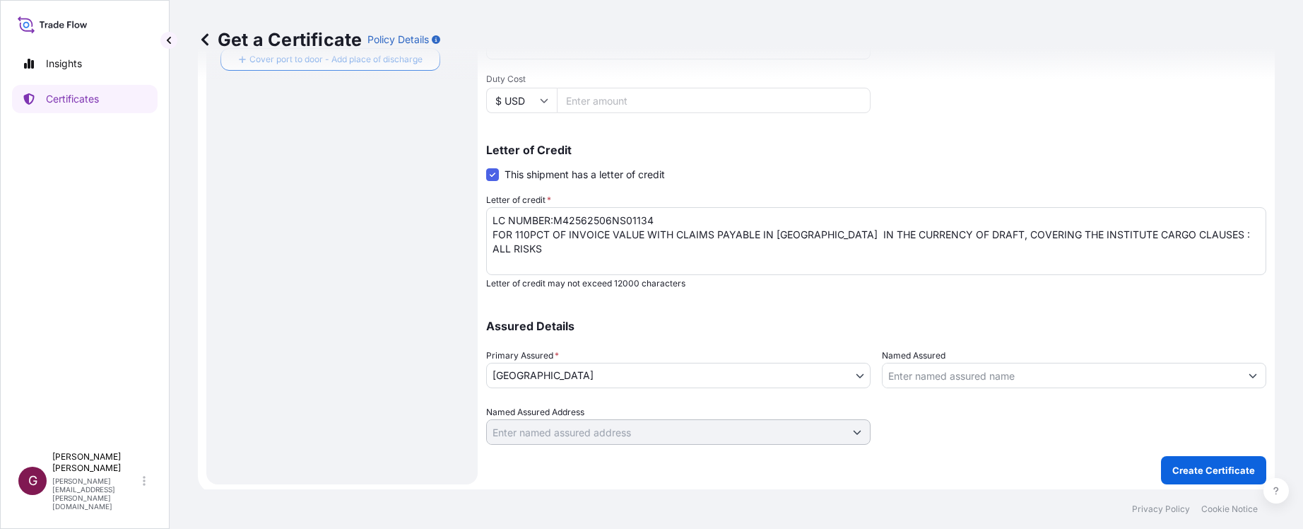
click at [989, 300] on div "Shipment Details Issue date * [DATE] Date of Departure * [DATE] Date of Arrival…" at bounding box center [876, 54] width 780 height 781
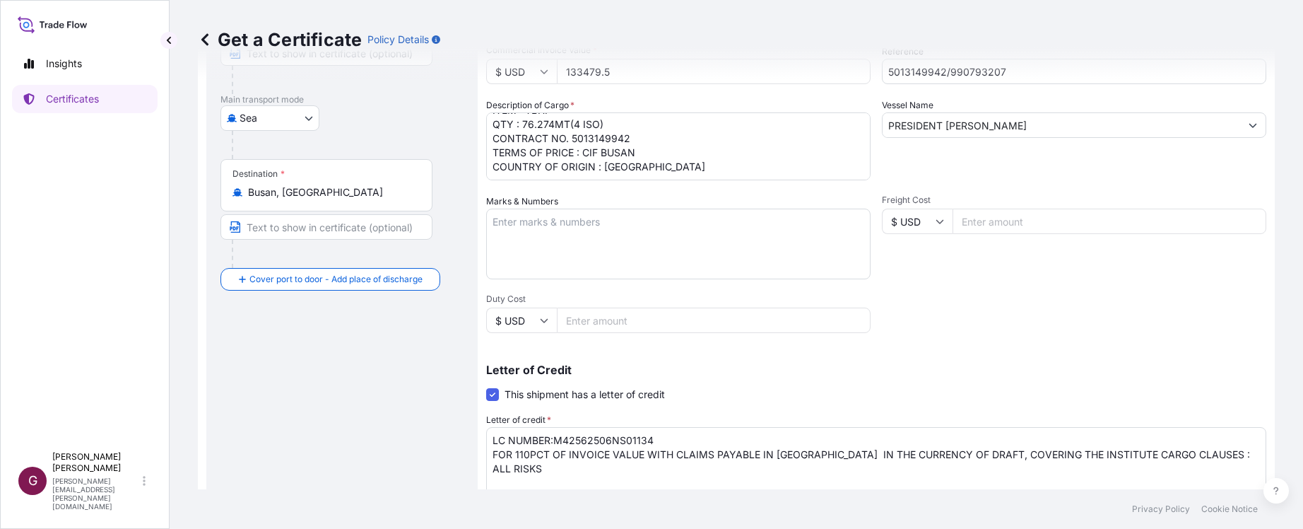
scroll to position [4, 0]
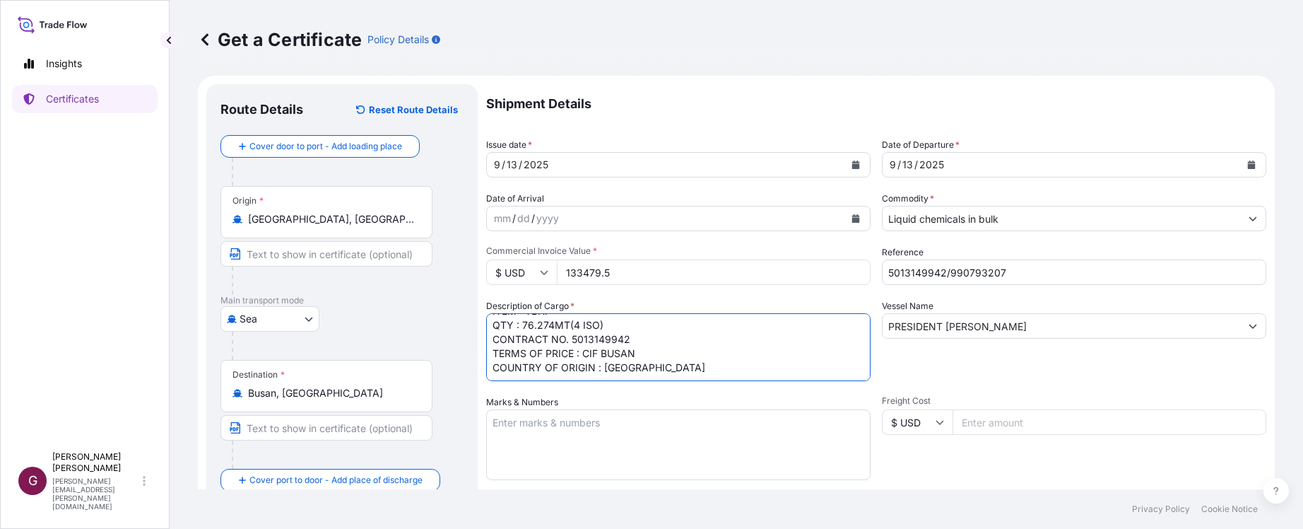
click at [756, 357] on textarea "ITEM : TBHP QTY : 76.274MT(4 ISO) CONTRACT NO. 5013149942 TERMS OF PRICE : CIF …" at bounding box center [678, 347] width 384 height 68
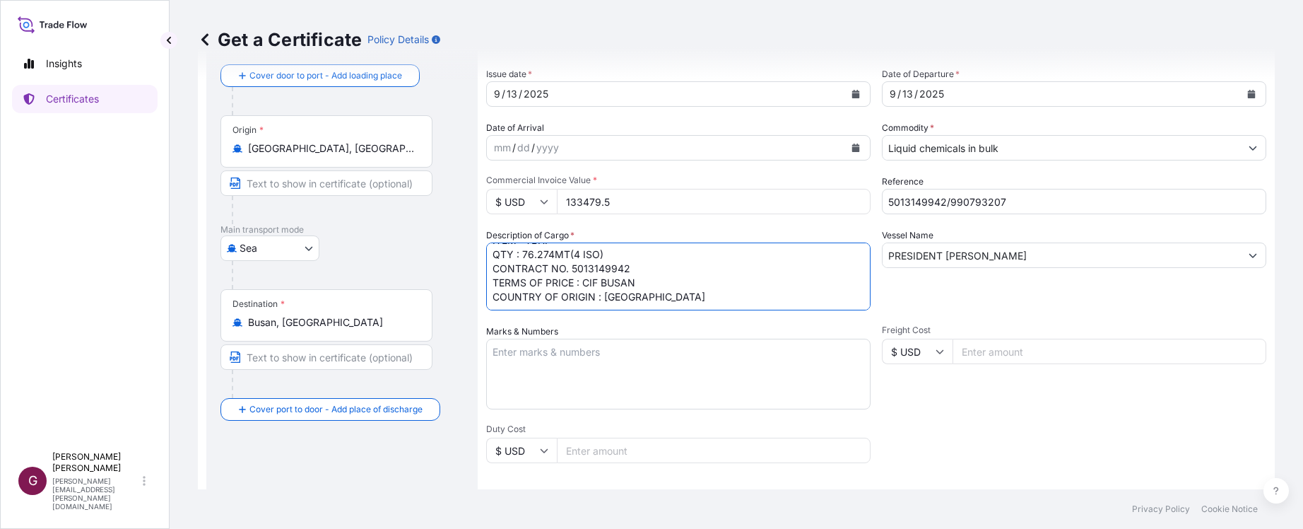
click at [605, 298] on textarea "ITEM : TBHP QTY : 76.274MT(4 ISO) CONTRACT NO. 5013149942 TERMS OF PRICE : CIF …" at bounding box center [678, 276] width 384 height 68
type textarea "ITEM : TBHP QTY : 76.274MT(4 ISO) CONTRACT NO. 5013149942 TERMS OF PRICE : CIF …"
click at [1077, 314] on div "Shipment Details Issue date * [DATE] Date of Departure * [DATE] Date of Arrival…" at bounding box center [876, 403] width 780 height 781
click at [1015, 434] on div "Shipment Details Issue date * [DATE] Date of Departure * [DATE] Date of Arrival…" at bounding box center [876, 403] width 780 height 781
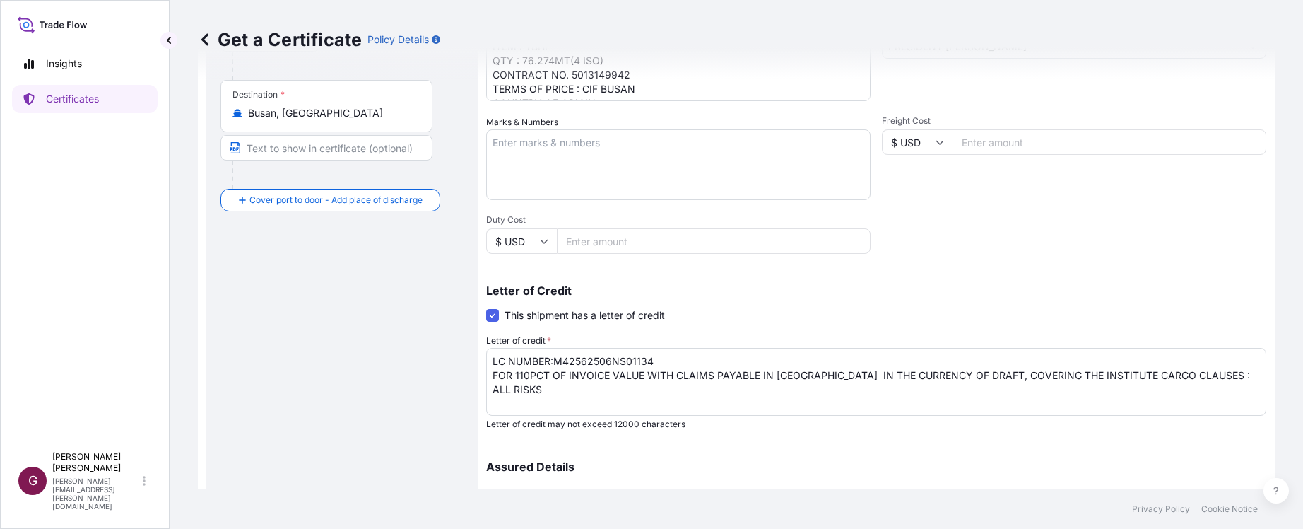
scroll to position [428, 0]
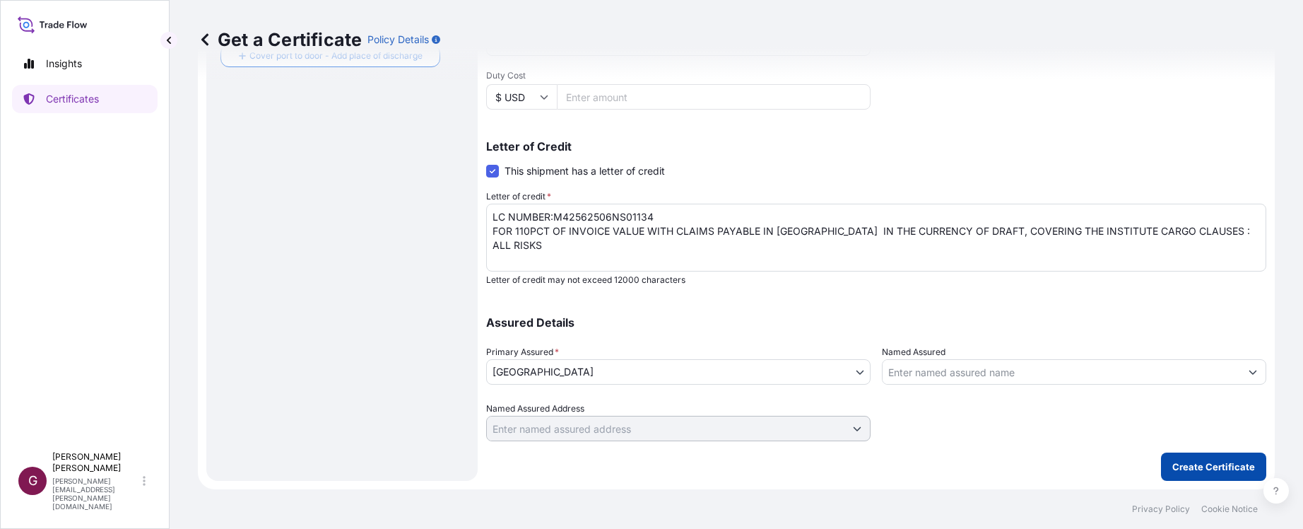
click at [1217, 466] on p "Create Certificate" at bounding box center [1213, 466] width 83 height 14
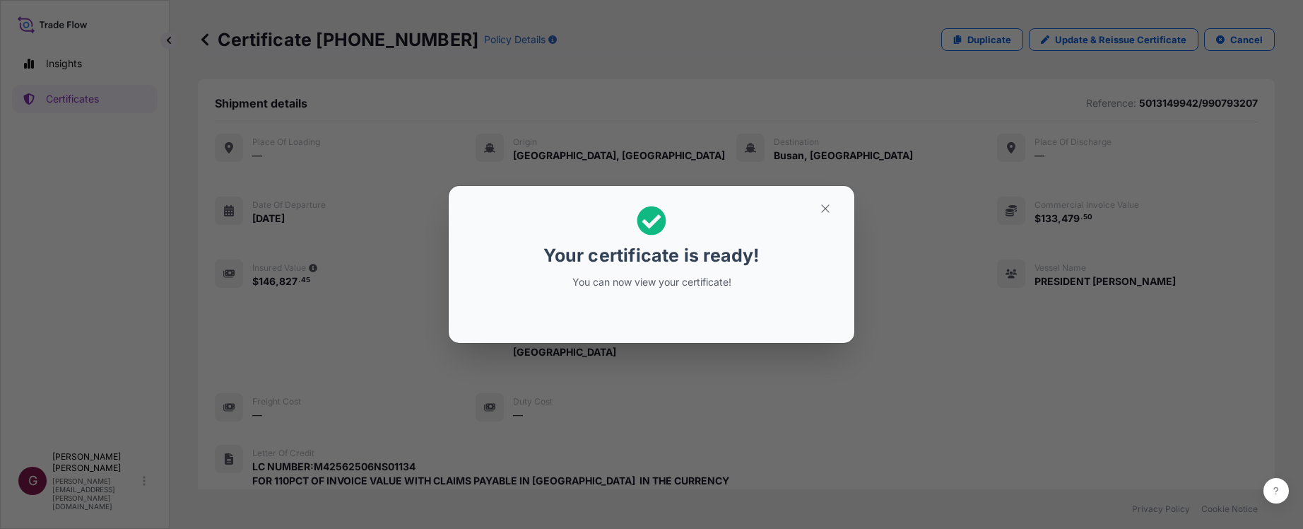
click at [828, 132] on div "Your certificate is ready! You can now view your certificate!" at bounding box center [651, 264] width 1303 height 529
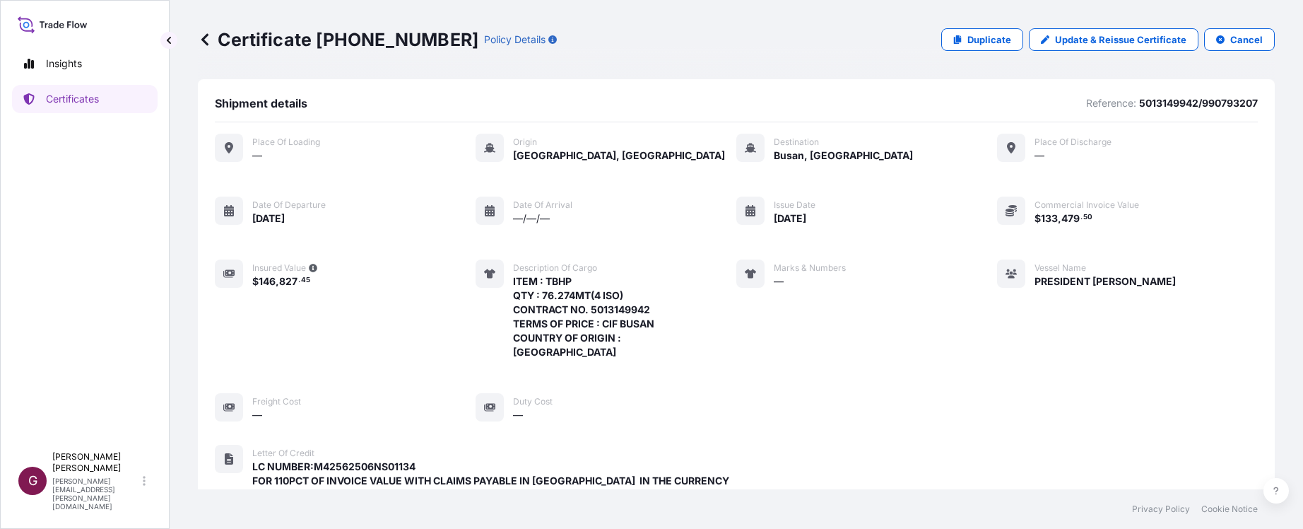
click at [760, 72] on div "Certificate [PHONE_NUMBER] Policy Details Duplicate Update & Reissue Certificat…" at bounding box center [736, 39] width 1077 height 79
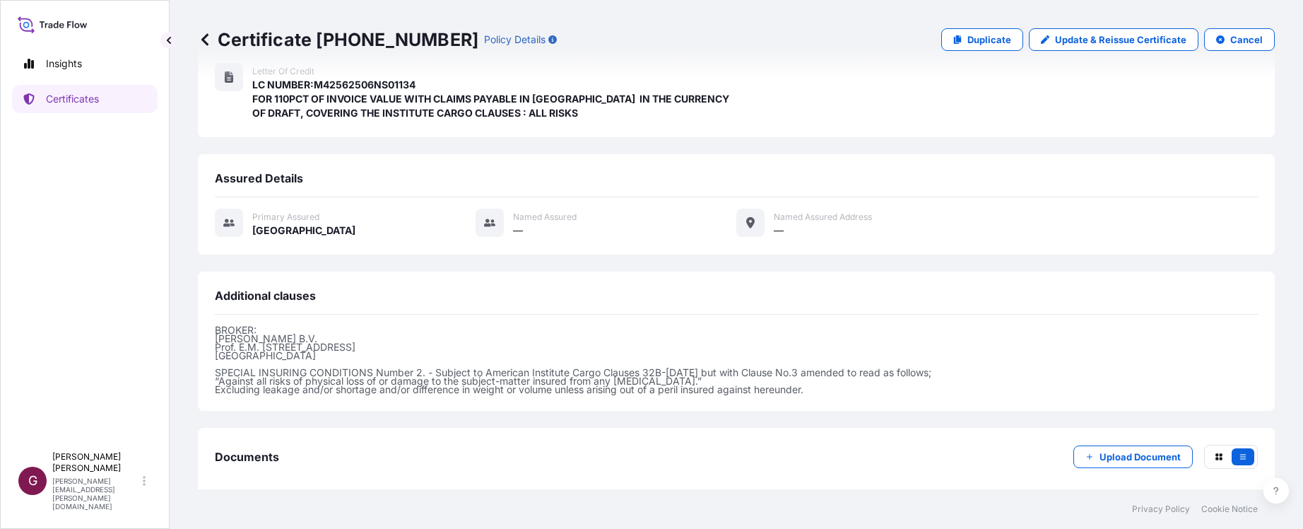
scroll to position [452, 0]
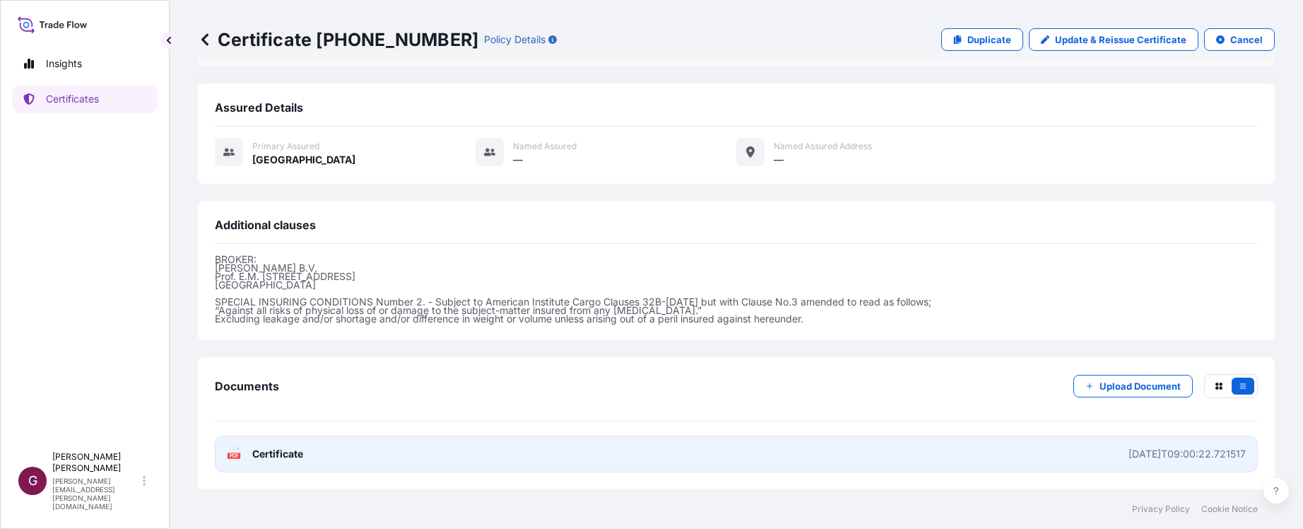
click at [754, 445] on link "PDF Certificate [DATE]T09:00:22.721517" at bounding box center [736, 453] width 1043 height 37
click at [1129, 454] on div "[DATE]T09:00:22.721517" at bounding box center [1187, 454] width 117 height 14
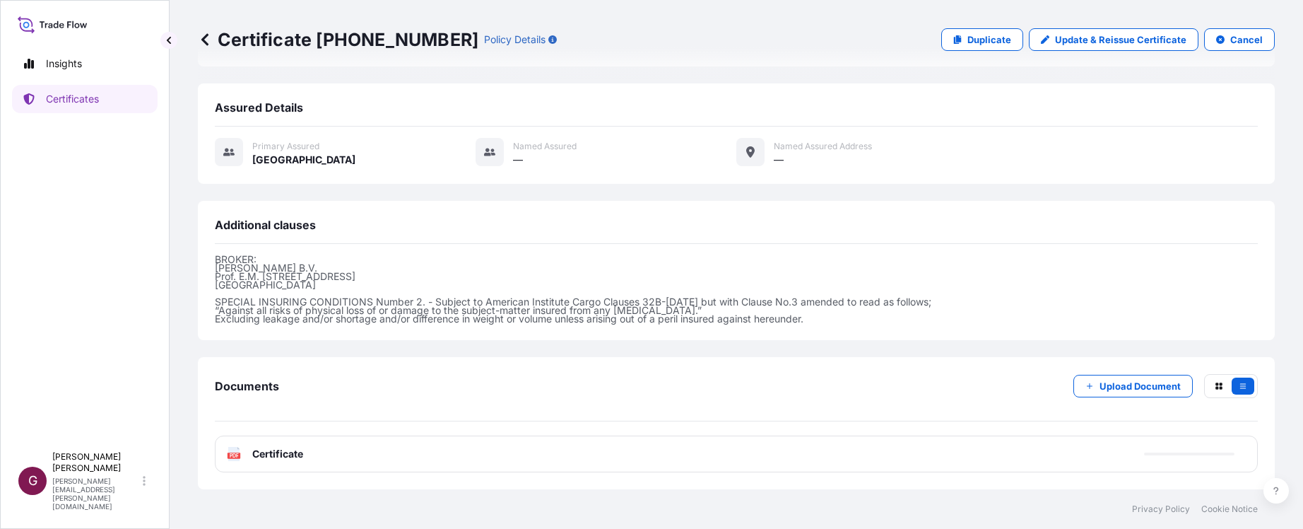
click at [842, 103] on div "Assured Details" at bounding box center [736, 113] width 1043 height 26
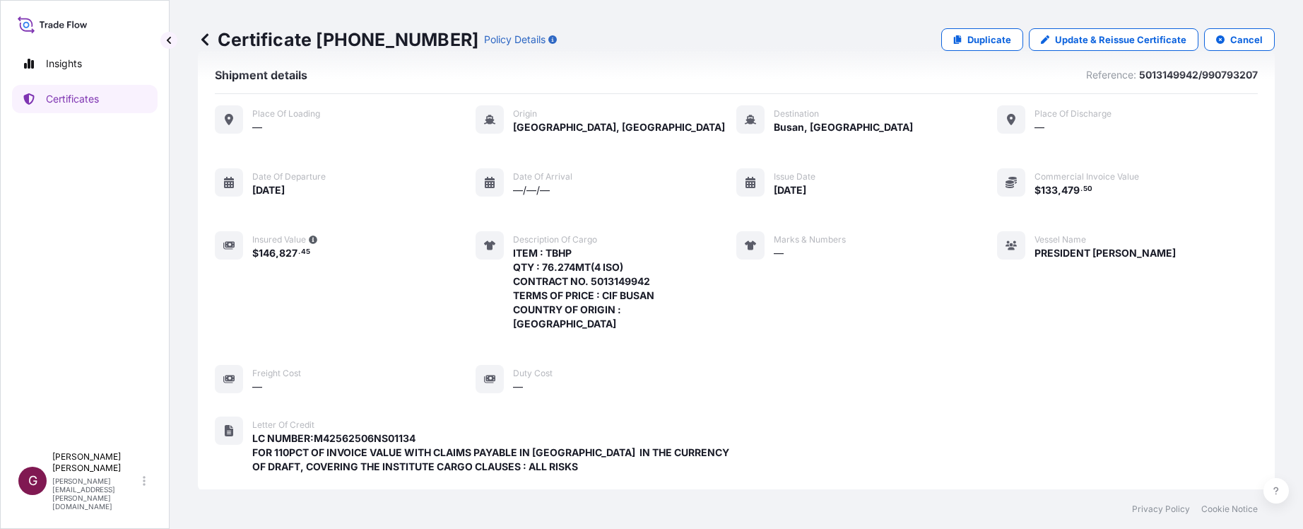
scroll to position [0, 0]
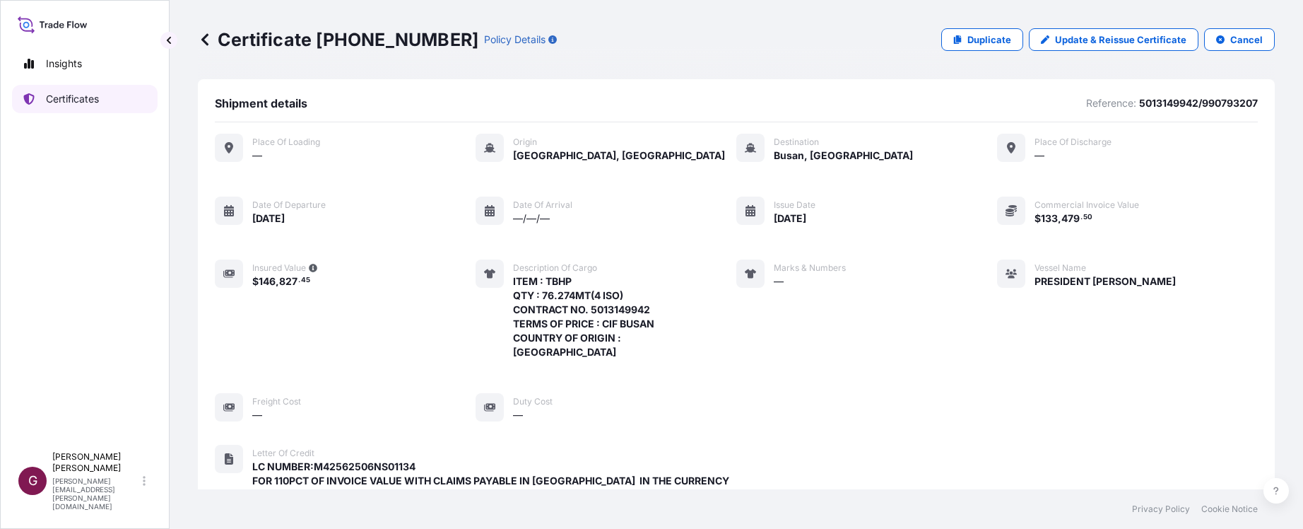
click at [81, 96] on p "Certificates" at bounding box center [72, 99] width 53 height 14
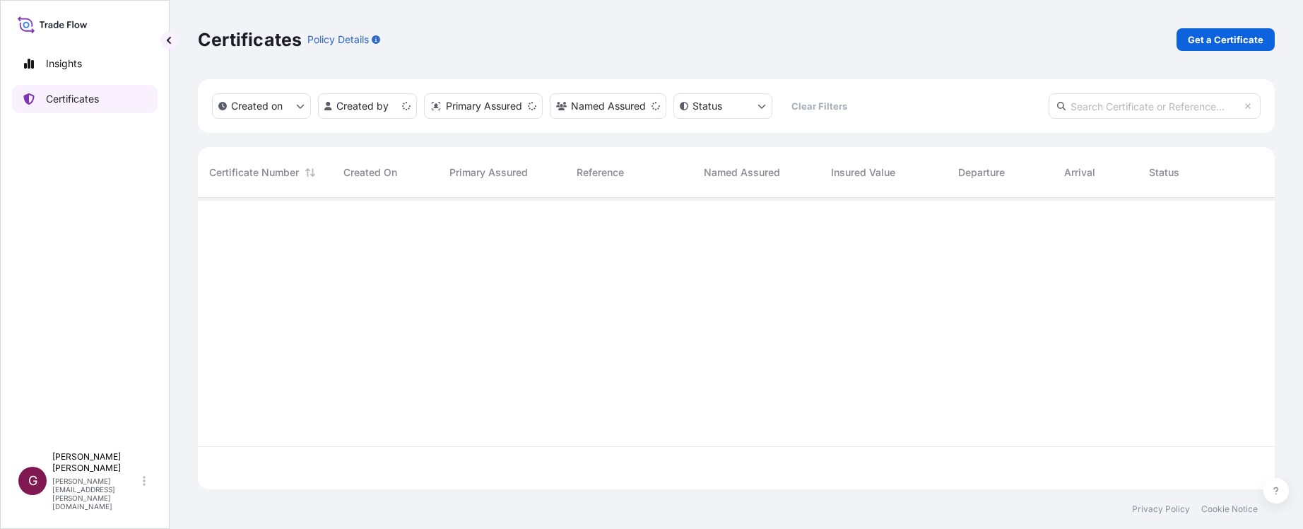
scroll to position [288, 1066]
click at [1199, 37] on p "Get a Certificate" at bounding box center [1226, 40] width 76 height 14
select select "Sea"
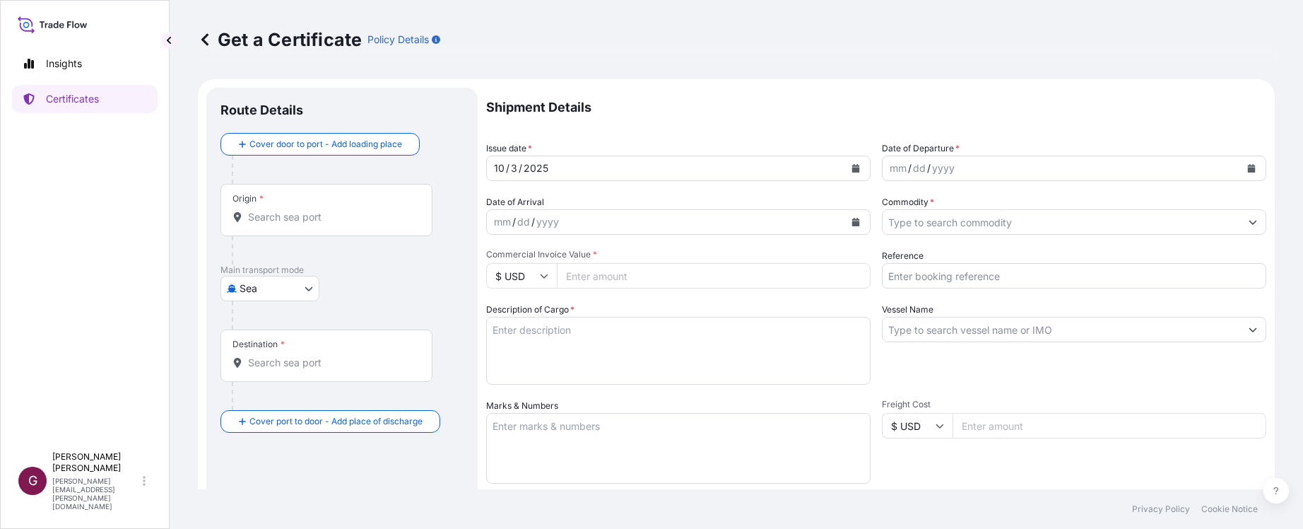
click at [301, 208] on div "Origin *" at bounding box center [326, 210] width 212 height 52
click at [301, 210] on input "Origin *" at bounding box center [331, 217] width 167 height 14
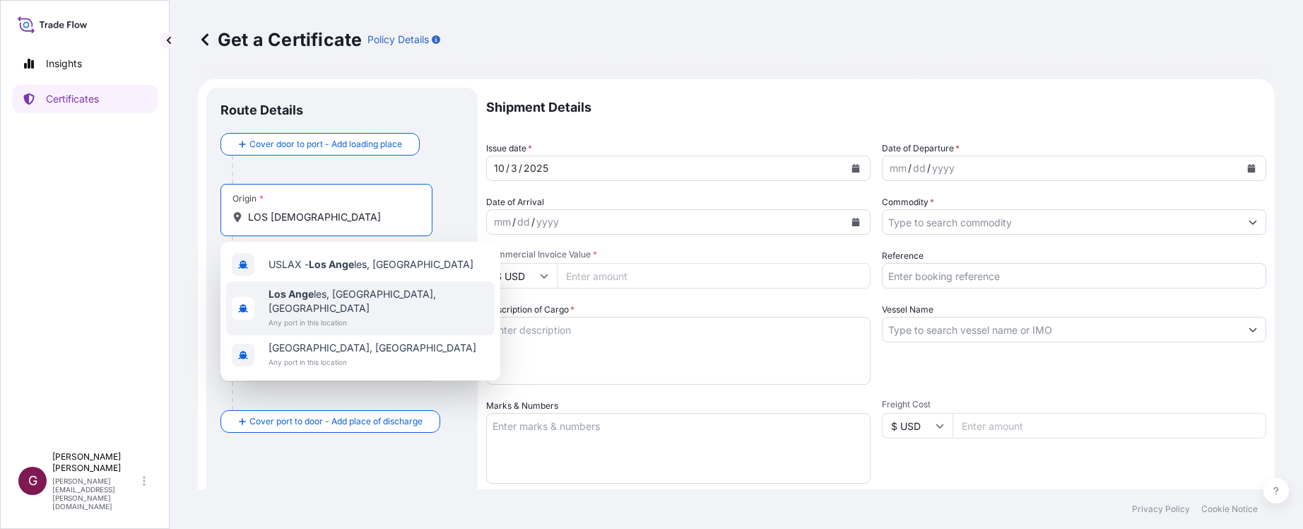
click at [327, 297] on span "Los Ange les, [GEOGRAPHIC_DATA], [GEOGRAPHIC_DATA]" at bounding box center [379, 301] width 220 height 28
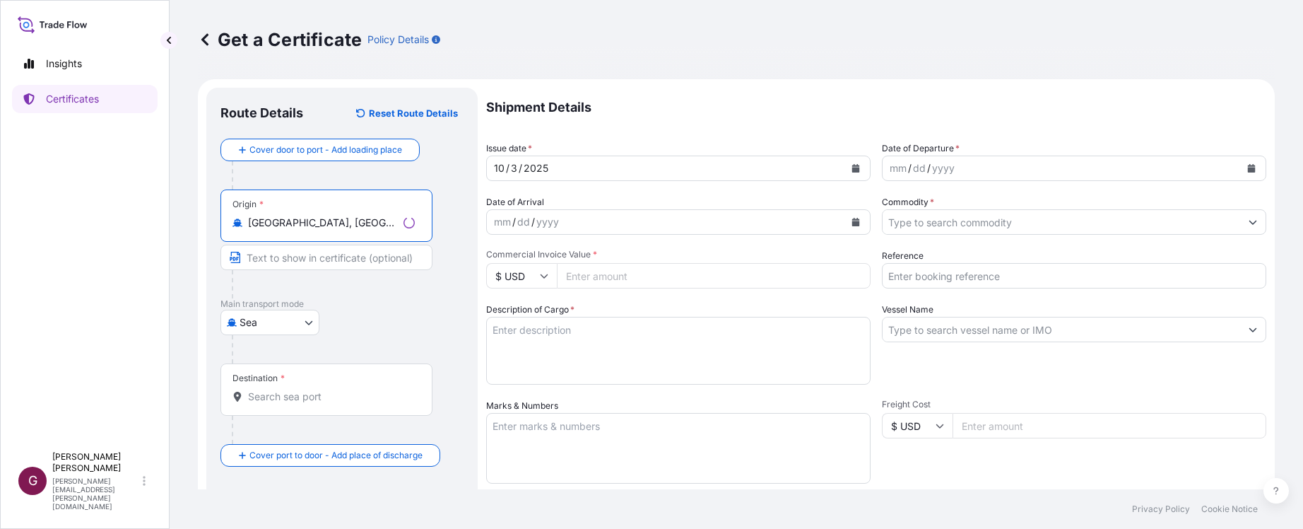
type input "[GEOGRAPHIC_DATA], [GEOGRAPHIC_DATA], [GEOGRAPHIC_DATA]"
drag, startPoint x: 290, startPoint y: 380, endPoint x: 299, endPoint y: 398, distance: 19.6
click at [293, 386] on div "Destination *" at bounding box center [326, 389] width 212 height 52
click at [300, 399] on input "Destination *" at bounding box center [331, 396] width 167 height 14
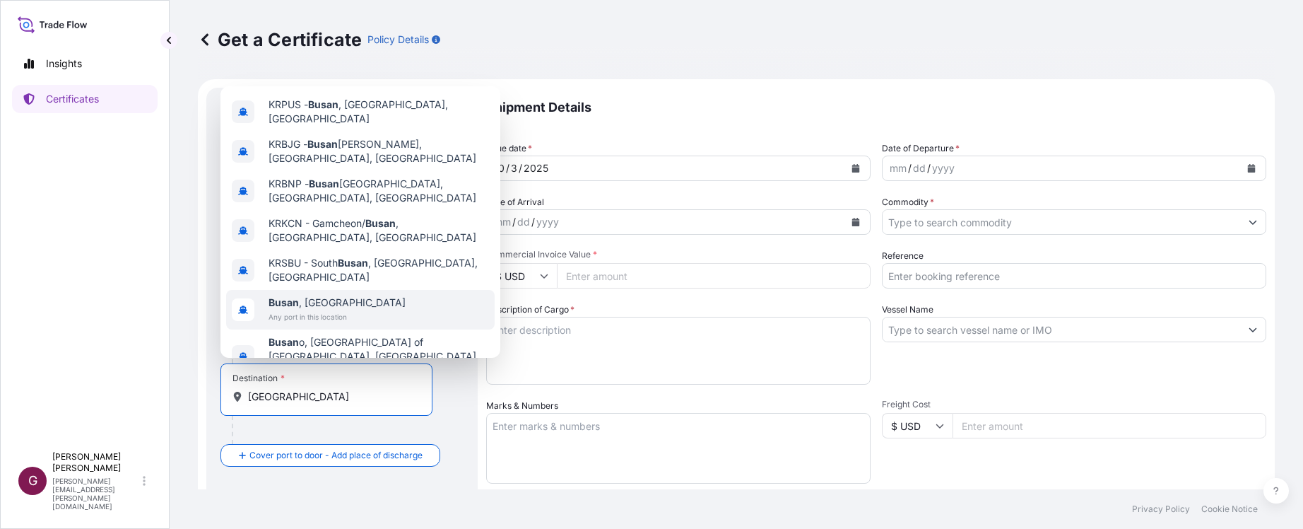
click at [302, 295] on span "Busan , [GEOGRAPHIC_DATA]" at bounding box center [337, 302] width 137 height 14
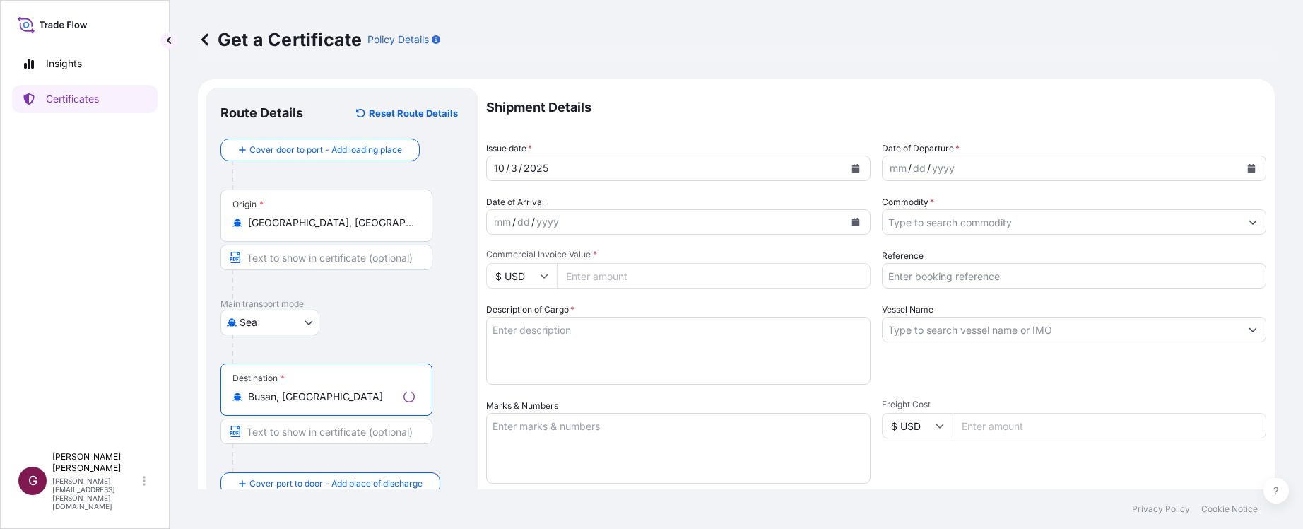
type input "Busan, [GEOGRAPHIC_DATA]"
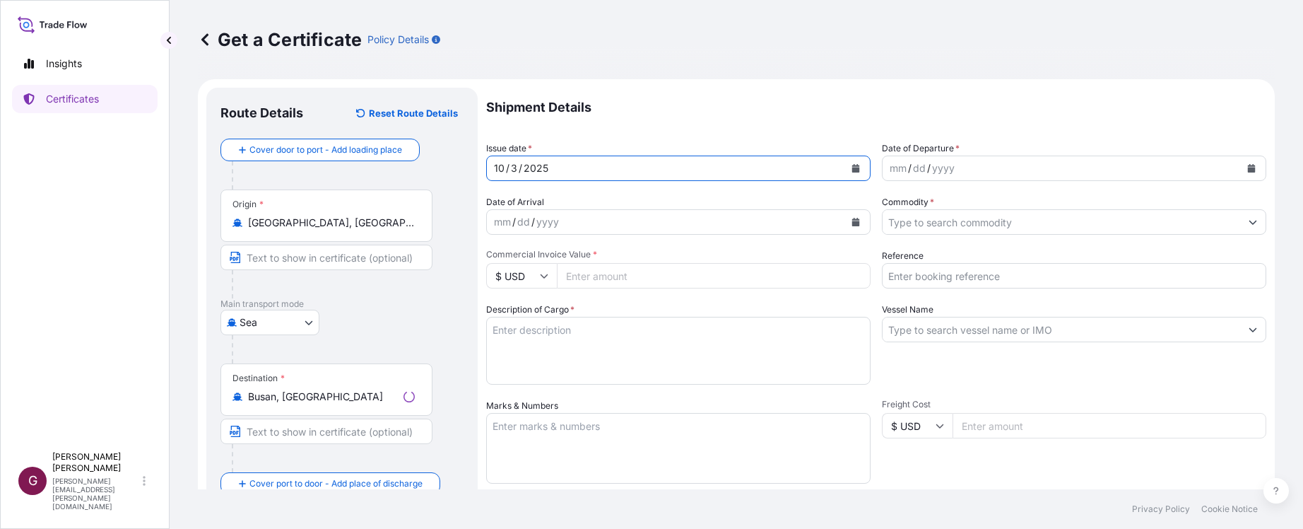
click at [818, 178] on div "[DATE]" at bounding box center [666, 167] width 358 height 25
click at [852, 166] on icon "Calendar" at bounding box center [856, 168] width 8 height 8
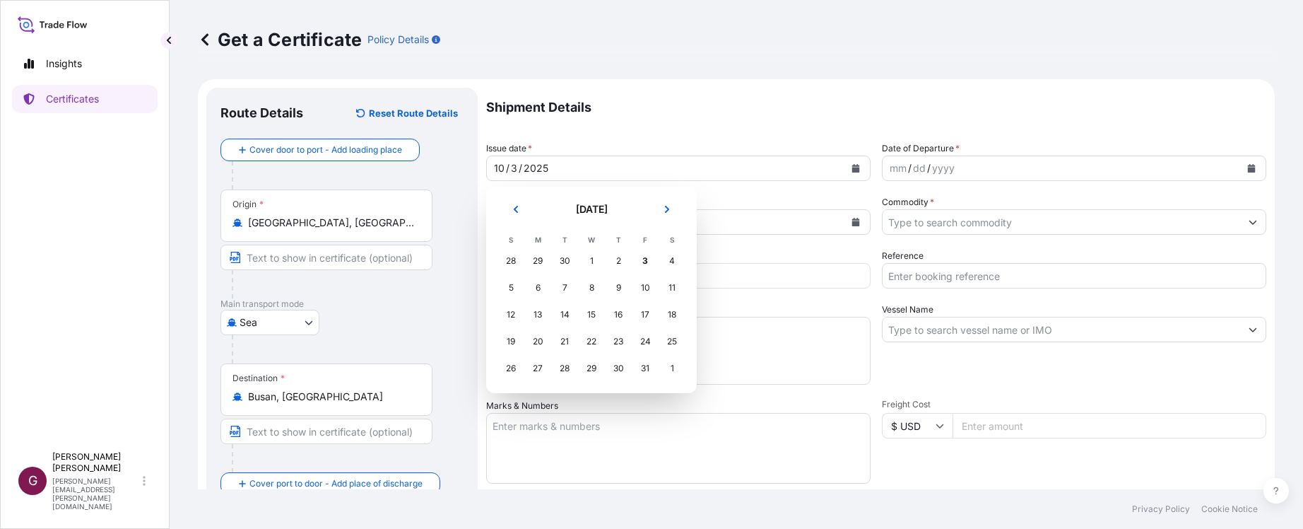
click at [510, 261] on div "28" at bounding box center [510, 260] width 25 height 25
click at [515, 206] on icon "Previous" at bounding box center [516, 209] width 8 height 8
click at [667, 339] on div "27" at bounding box center [671, 341] width 25 height 25
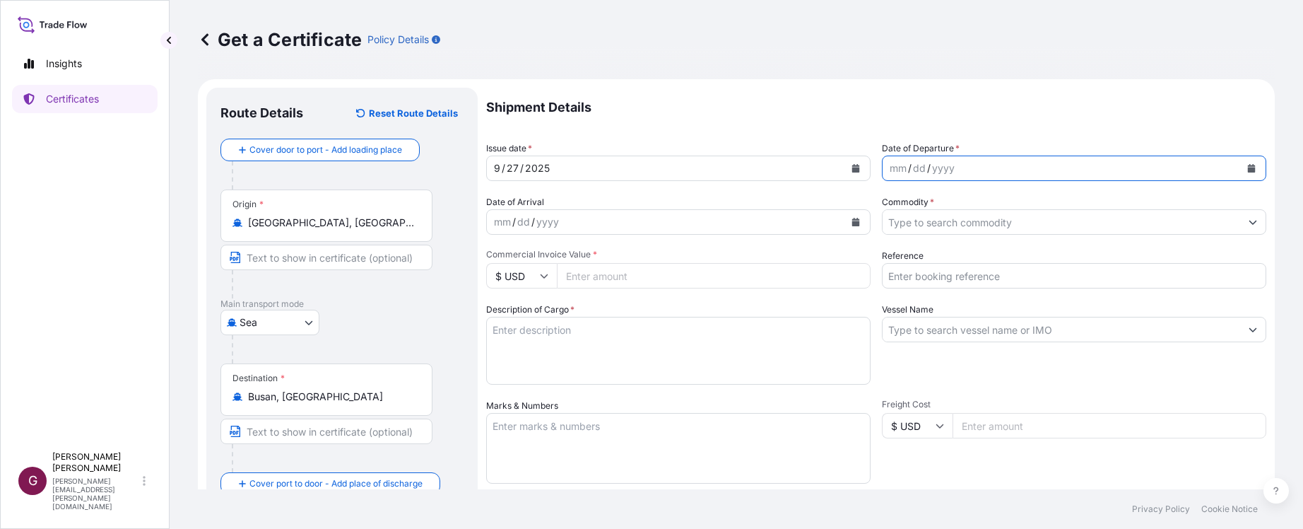
click at [1249, 165] on button "Calendar" at bounding box center [1251, 168] width 23 height 23
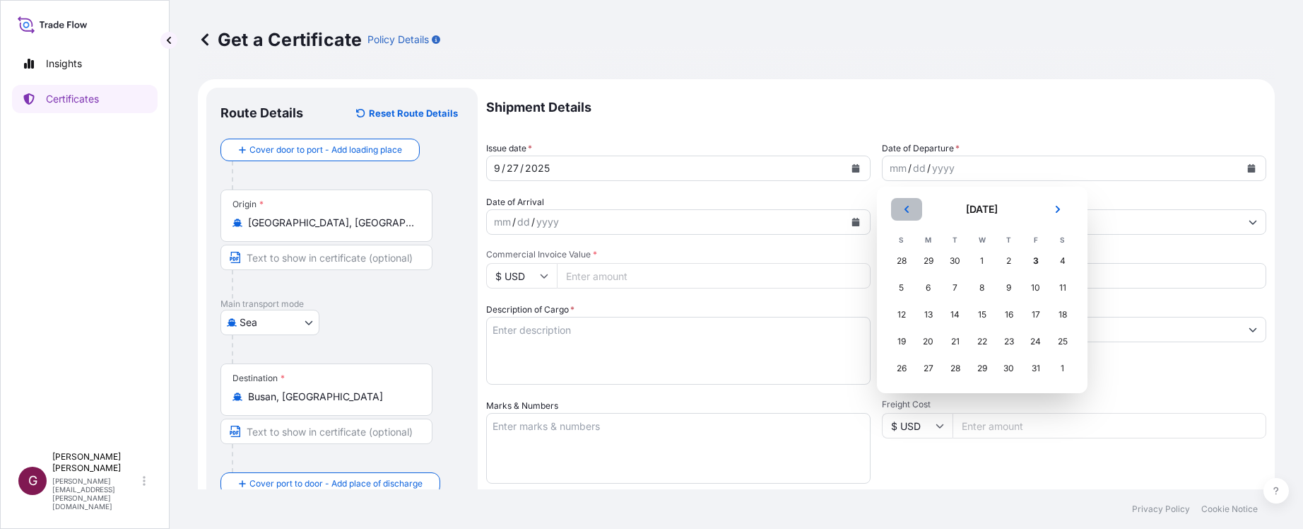
click at [904, 206] on icon "Previous" at bounding box center [906, 209] width 8 height 8
click at [1061, 343] on div "27" at bounding box center [1062, 341] width 25 height 25
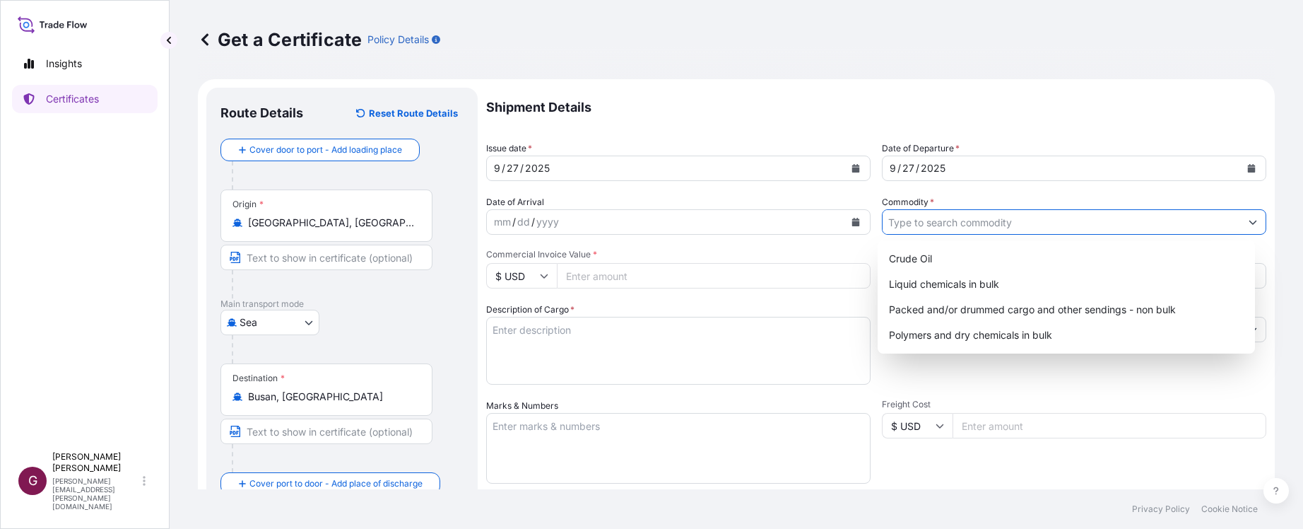
click at [1004, 228] on input "Commodity *" at bounding box center [1062, 221] width 358 height 25
click at [948, 288] on div "Liquid chemicals in bulk" at bounding box center [1066, 283] width 367 height 25
type input "Liquid chemicals in bulk"
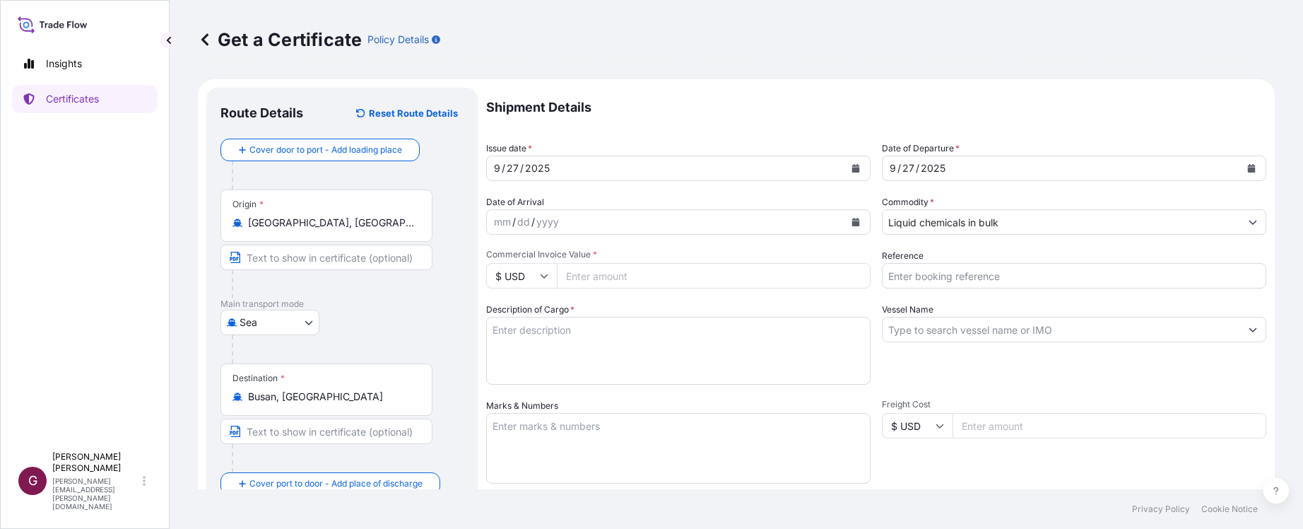
click at [727, 280] on input "Commercial Invoice Value *" at bounding box center [714, 275] width 314 height 25
type input "33337.5"
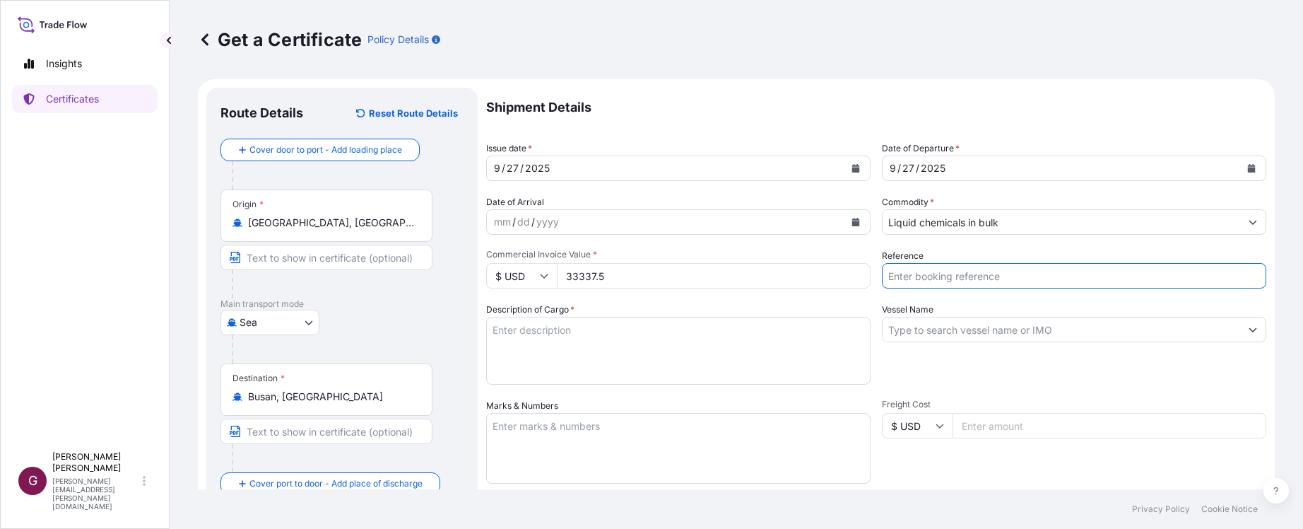
click at [1016, 278] on input "Reference" at bounding box center [1074, 275] width 384 height 25
type input "5013149942/99079579"
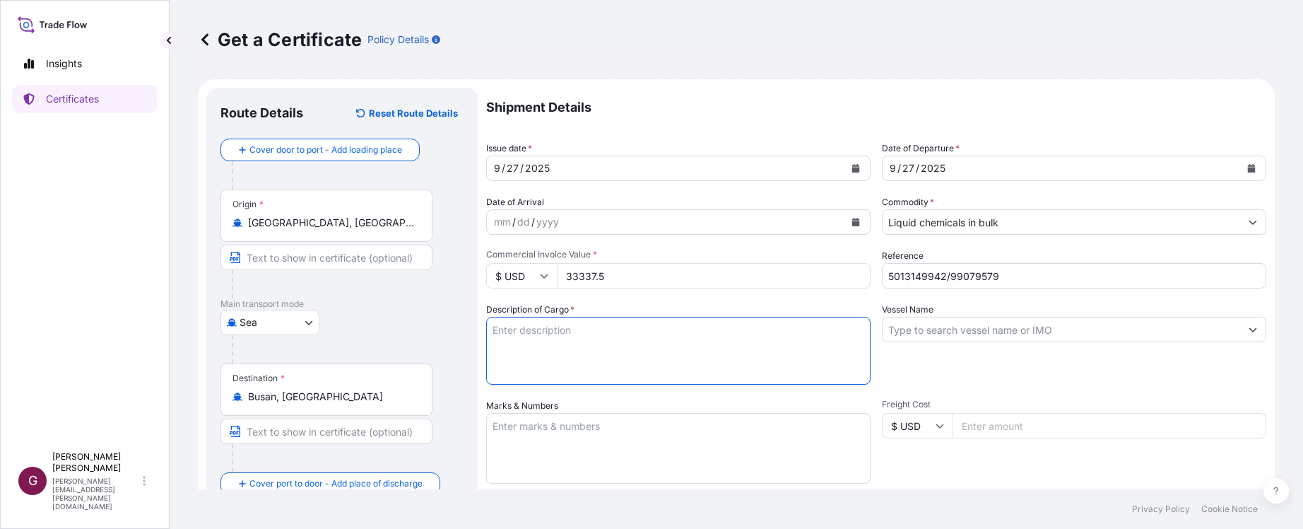
click at [591, 360] on textarea "Description of Cargo *" at bounding box center [678, 351] width 384 height 68
click at [1096, 390] on div "Shipment Details Issue date * [DATE] Date of Departure * [DATE] Date of Arrival…" at bounding box center [876, 424] width 780 height 673
click at [608, 321] on textarea "Description of Cargo *" at bounding box center [678, 351] width 384 height 68
paste textarea "ITEM : TBHP QTY : 76.274MT(4 ISO) CONTRACT NO. 5013149942 TERMS OF PRICE : CIF …"
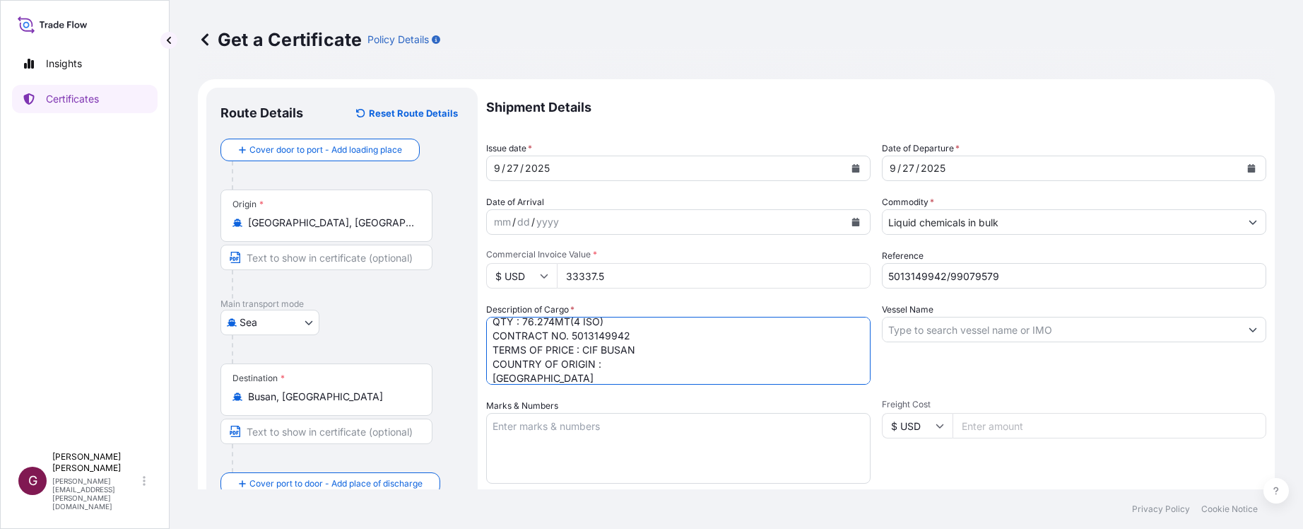
click at [580, 342] on textarea "ITEM : TBHP QTY : 76.274MT(4 ISO) CONTRACT NO. 5013149942 TERMS OF PRICE : CIF …" at bounding box center [678, 351] width 384 height 68
click at [523, 341] on textarea "ITEM : TBHP QTY : 76.274MT(4 ISO) CONTRACT NO. 5013149942 TERMS OF PRICE : CIF …" at bounding box center [678, 351] width 384 height 68
click at [679, 354] on textarea "ITEM : TBHP QTY : 19.050MT(1 ISO) CONTRACT NO. 5013149942 TERMS OF PRICE : CIF …" at bounding box center [678, 351] width 384 height 68
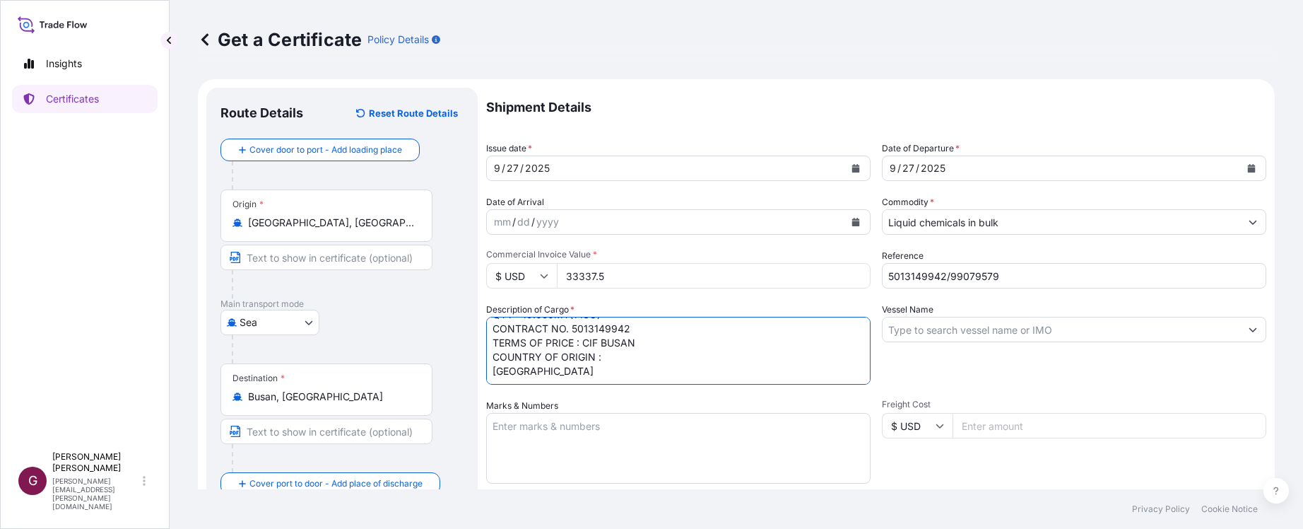
type textarea "ITEM : TBHP QTY : 19.050MT(1 ISO) CONTRACT NO. 5013149942 TERMS OF PRICE : CIF …"
click at [984, 332] on input "Vessel Name" at bounding box center [1062, 329] width 358 height 25
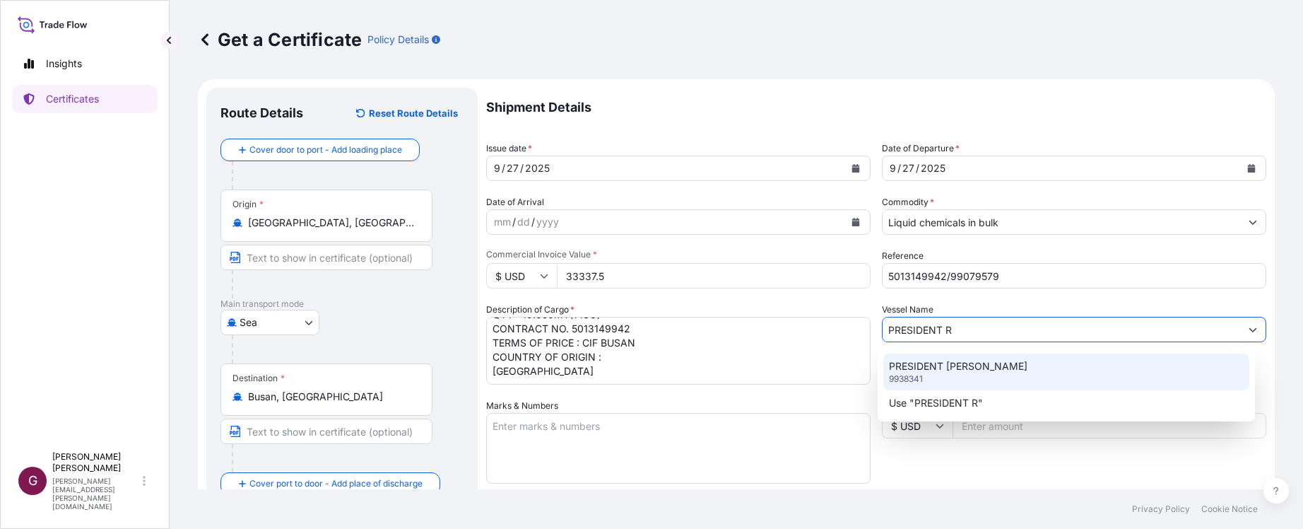
click at [964, 367] on p "PRESIDENT [PERSON_NAME]" at bounding box center [958, 366] width 139 height 14
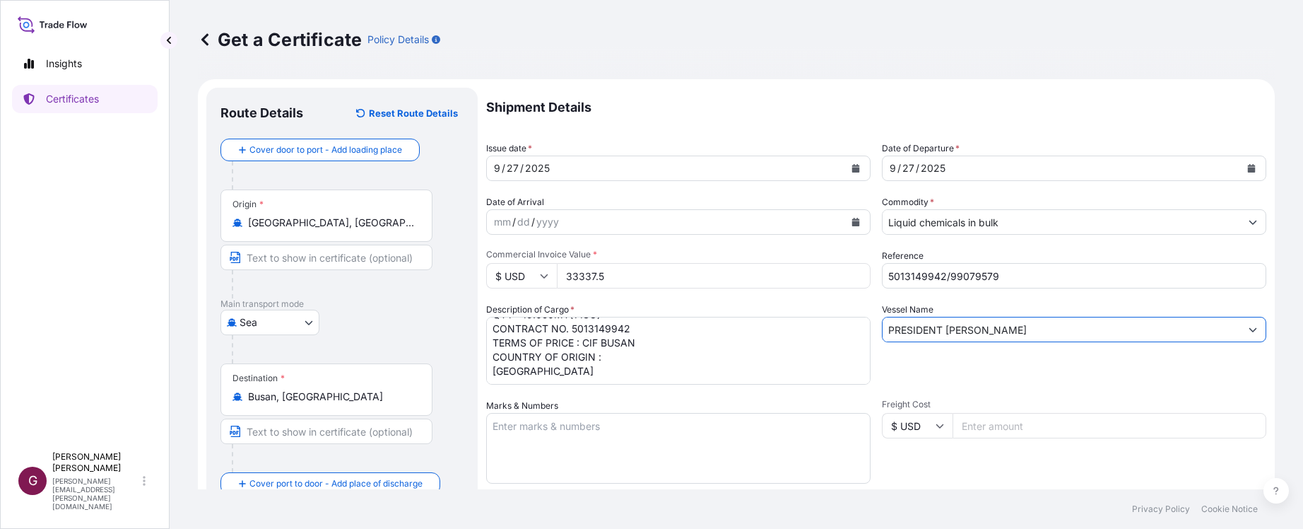
type input "PRESIDENT [PERSON_NAME]"
drag, startPoint x: 1032, startPoint y: 378, endPoint x: 998, endPoint y: 377, distance: 34.7
click at [1030, 377] on div "Vessel Name PRESIDENT [PERSON_NAME]" at bounding box center [1074, 343] width 384 height 82
click at [713, 450] on textarea "Marks & Numbers" at bounding box center [678, 448] width 384 height 71
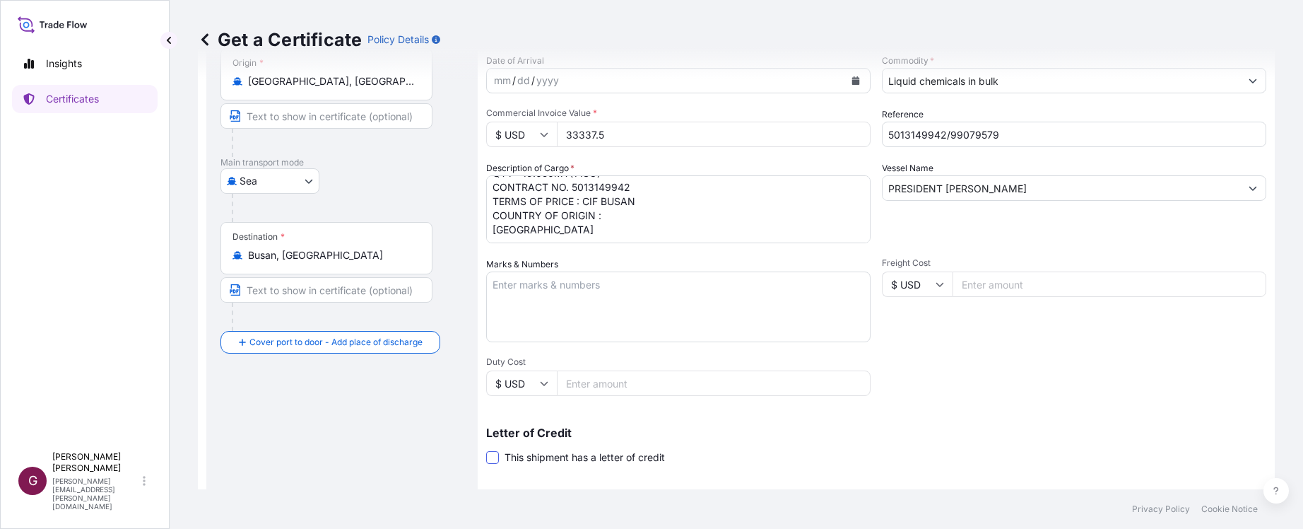
click at [495, 463] on span at bounding box center [492, 457] width 13 height 13
click at [486, 449] on input "This shipment has a letter of credit" at bounding box center [486, 449] width 0 height 0
click at [1097, 380] on div "Shipment Details Issue date * [DATE] Date of Departure * [DATE] Date of Arrival…" at bounding box center [876, 336] width 780 height 781
click at [673, 291] on textarea "Marks & Numbers" at bounding box center [678, 306] width 384 height 71
paste textarea "LC NUMBER:M42562506NS01134 FOR 110PCT OF INVOICE VALUE WITH CLAIMS PAYABLE IN […"
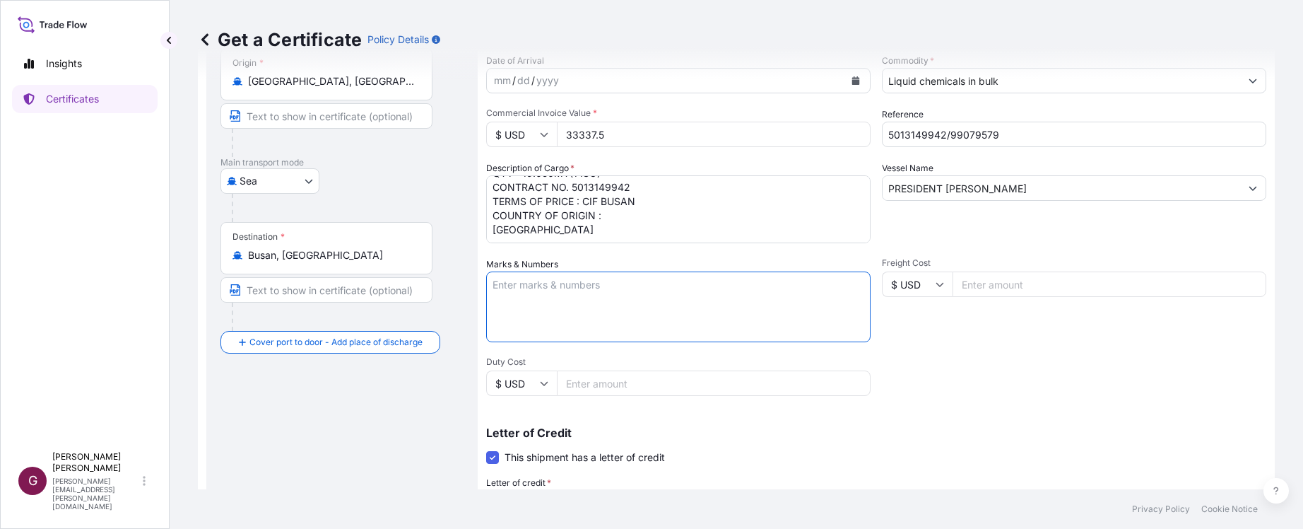
type textarea "LC NUMBER:M42562506NS01134 FOR 110PCT OF INVOICE VALUE WITH CLAIMS PAYABLE IN […"
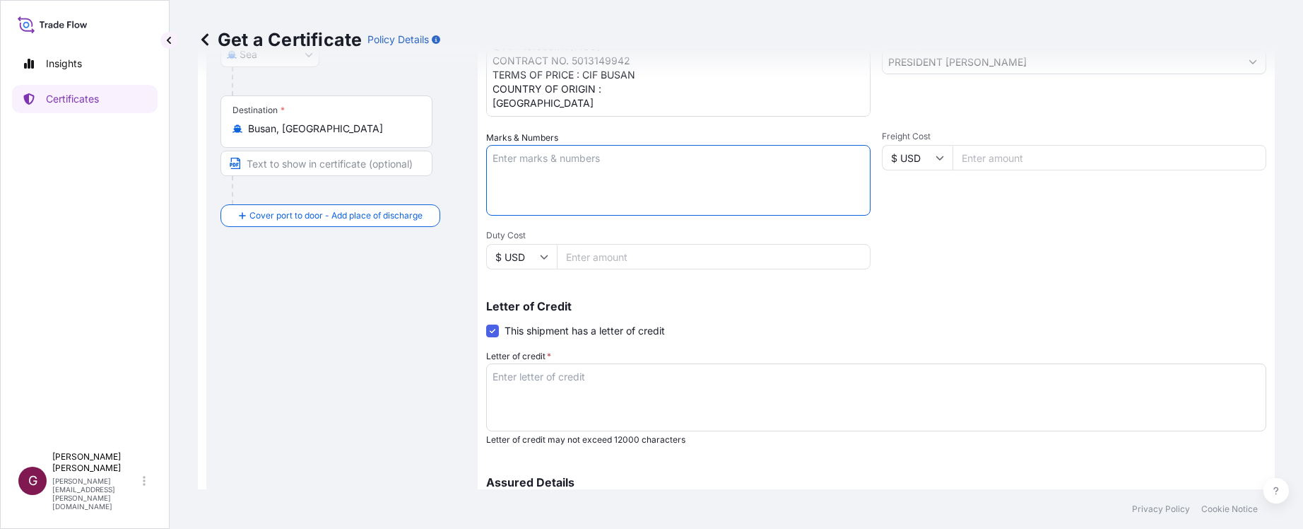
scroll to position [283, 0]
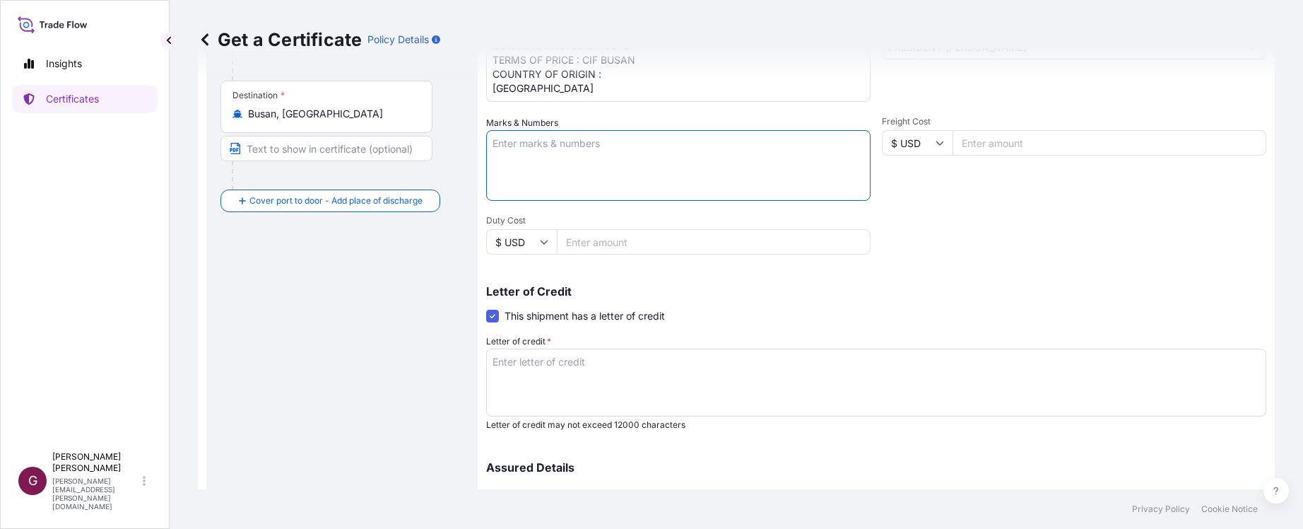
click at [548, 363] on textarea "Letter of credit *" at bounding box center [876, 382] width 780 height 68
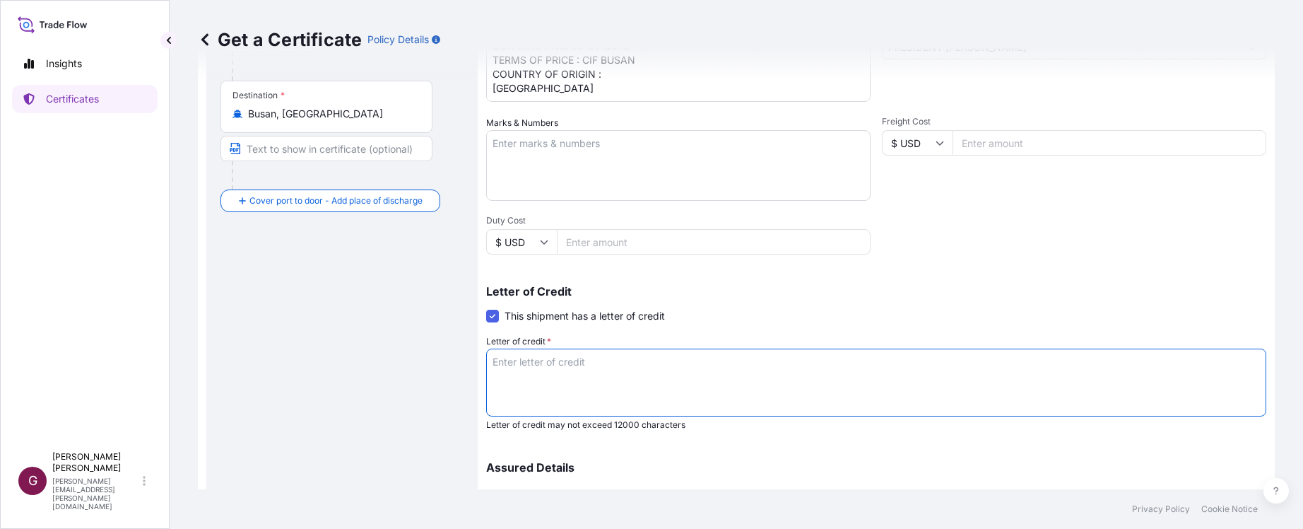
paste textarea "LC NUMBER:M42562506NS01134 FOR 110PCT OF INVOICE VALUE WITH CLAIMS PAYABLE IN […"
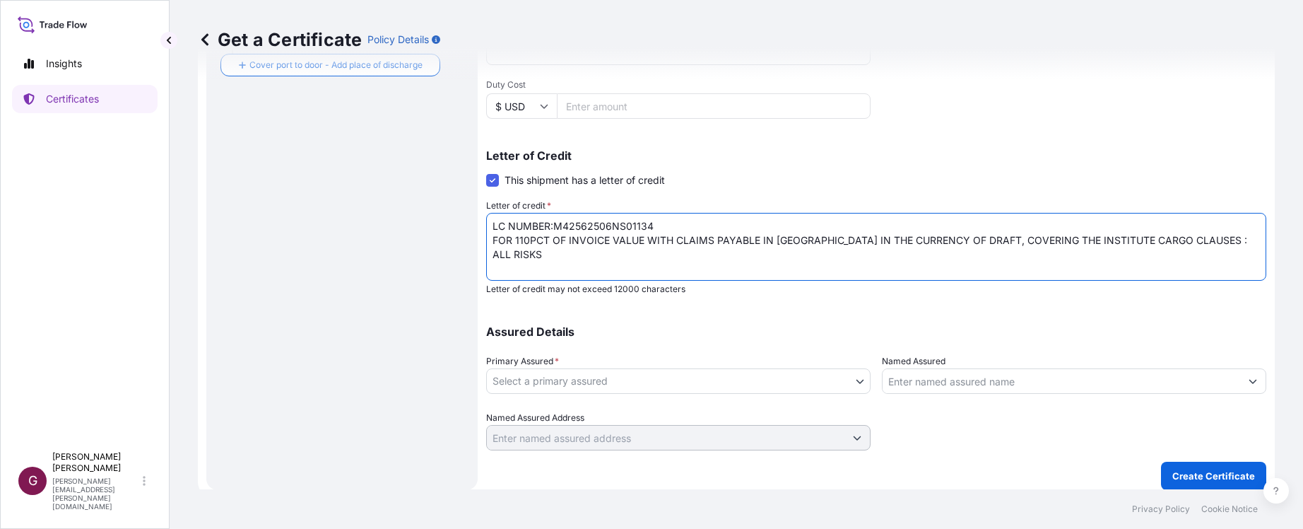
scroll to position [428, 0]
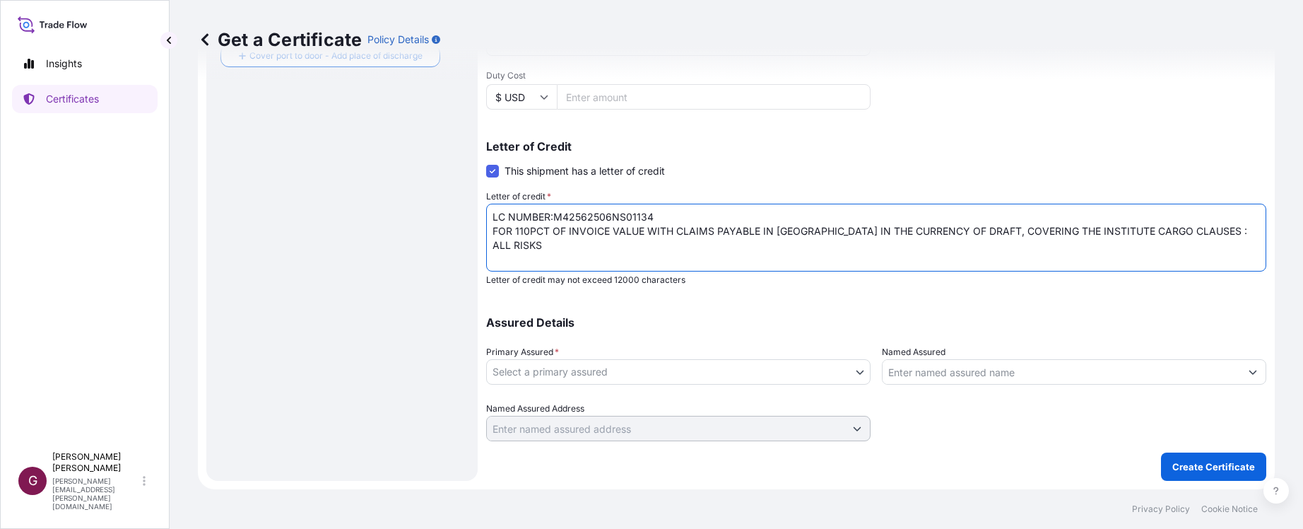
type textarea "LC NUMBER:M42562506NS01134 FOR 110PCT OF INVOICE VALUE WITH CLAIMS PAYABLE IN […"
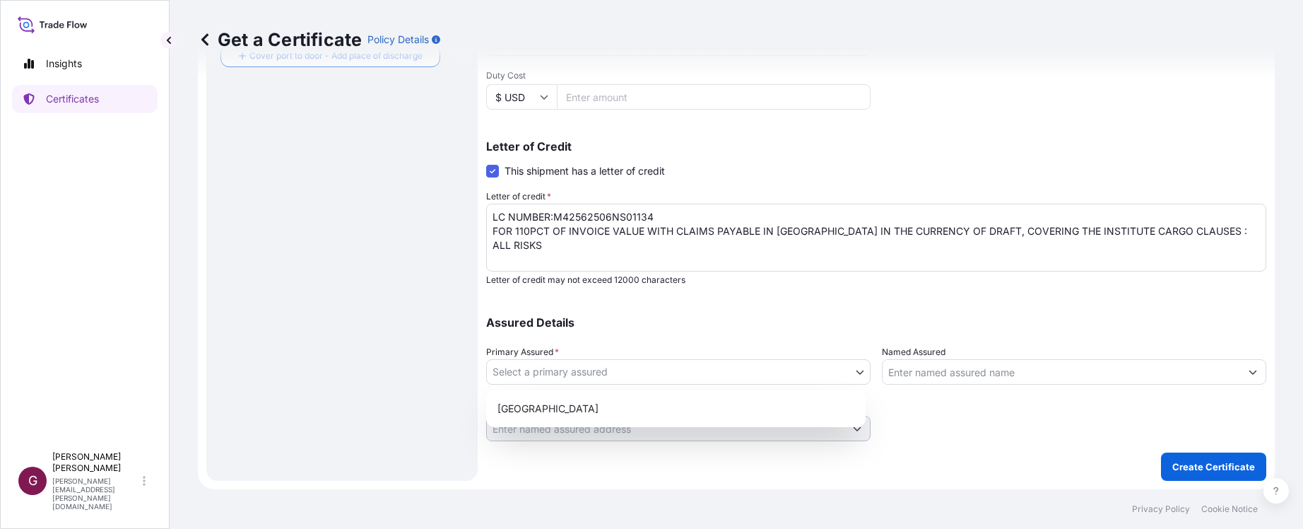
click at [750, 364] on body "Insights Certificates G [PERSON_NAME] [PERSON_NAME][EMAIL_ADDRESS][PERSON_NAME]…" at bounding box center [651, 264] width 1303 height 529
click at [573, 406] on div "[GEOGRAPHIC_DATA]" at bounding box center [676, 408] width 368 height 25
select select "32020"
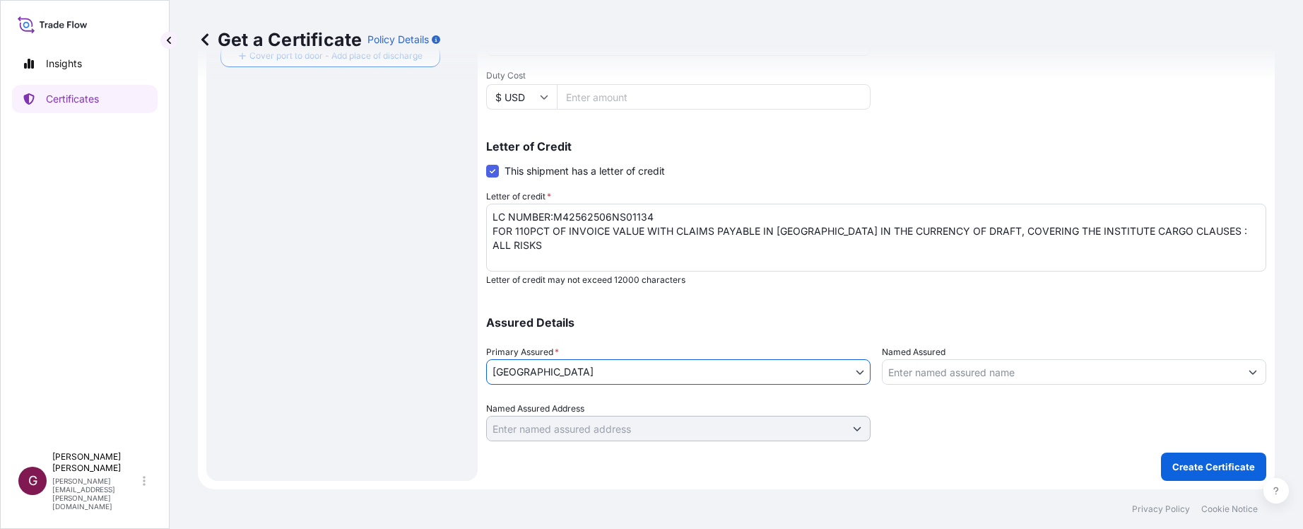
click at [943, 312] on div "Assured Details Primary Assured * [GEOGRAPHIC_DATA] [GEOGRAPHIC_DATA] Named Ass…" at bounding box center [876, 370] width 780 height 141
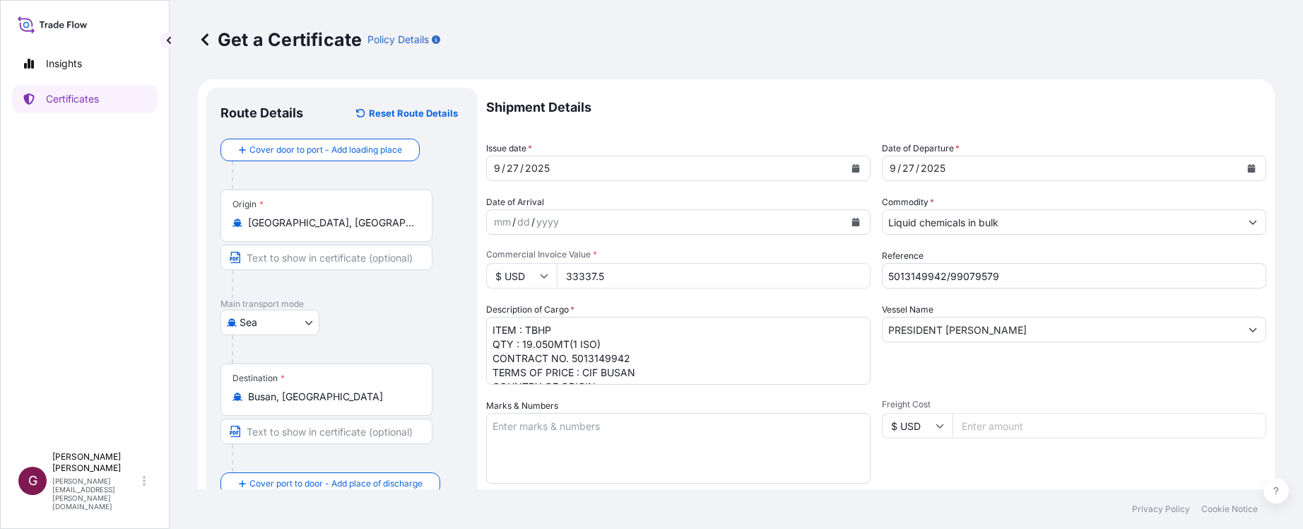
scroll to position [30, 0]
click at [1013, 360] on div "Vessel Name PRESIDENT [PERSON_NAME]" at bounding box center [1074, 343] width 384 height 82
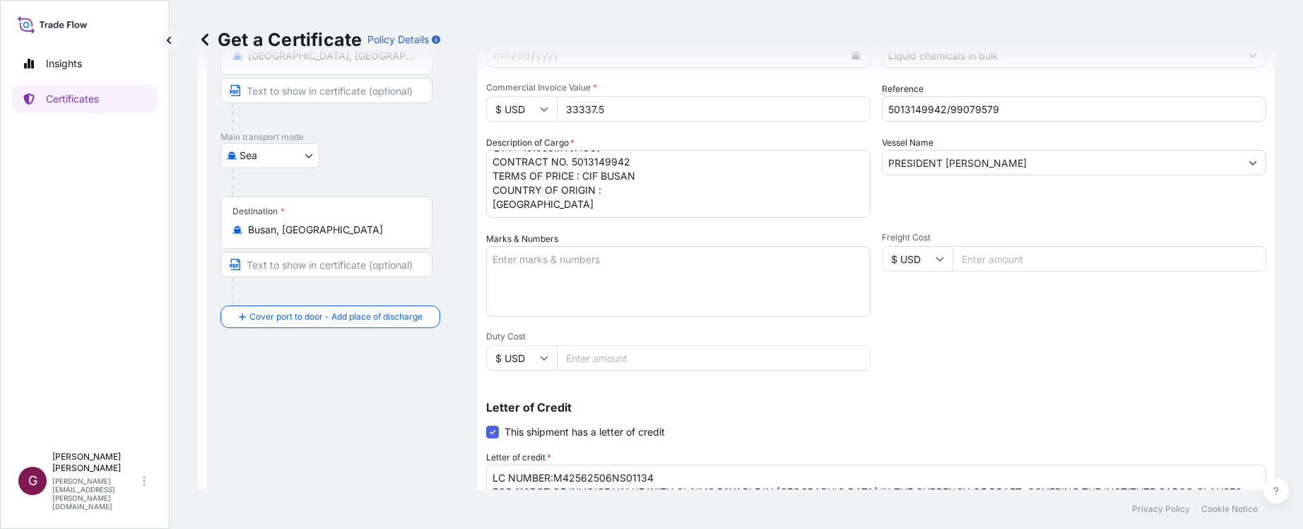
scroll to position [424, 0]
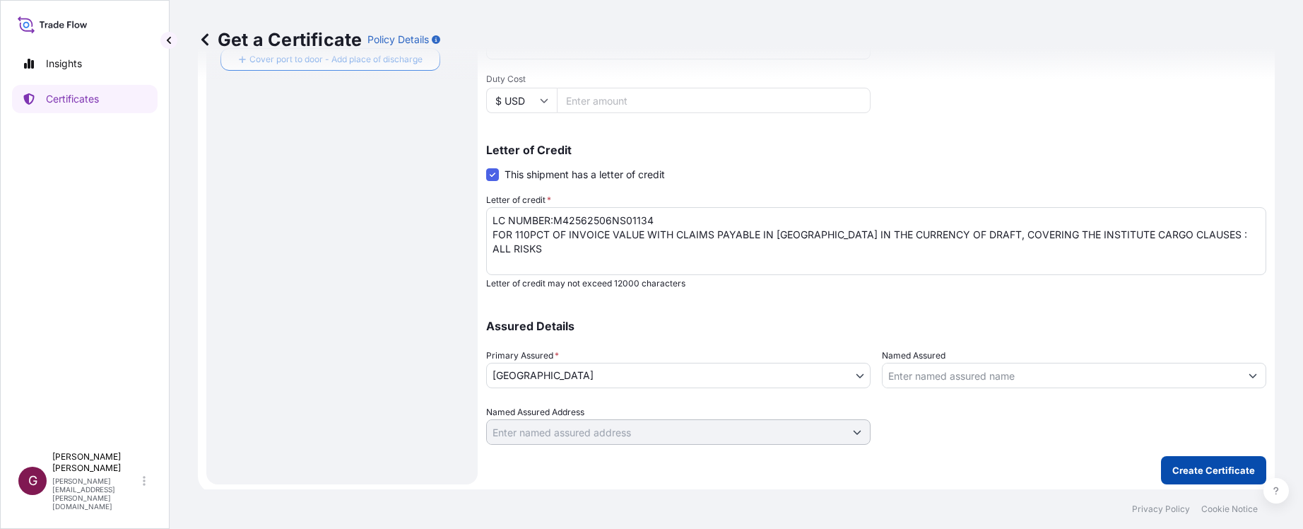
click at [1185, 462] on button "Create Certificate" at bounding box center [1213, 470] width 105 height 28
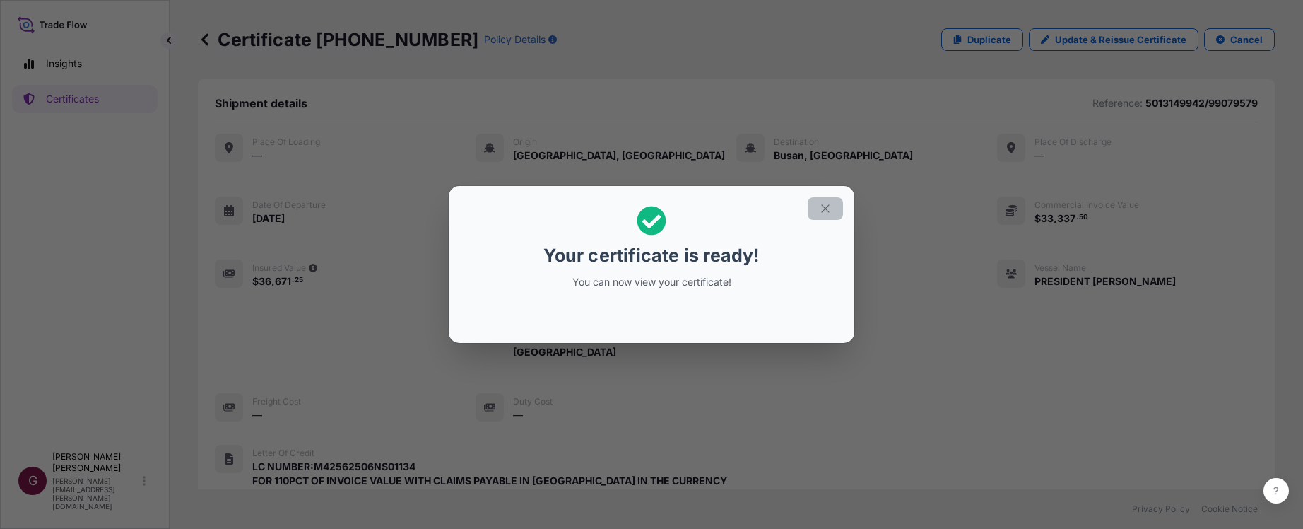
click at [825, 206] on icon "button" at bounding box center [825, 208] width 13 height 13
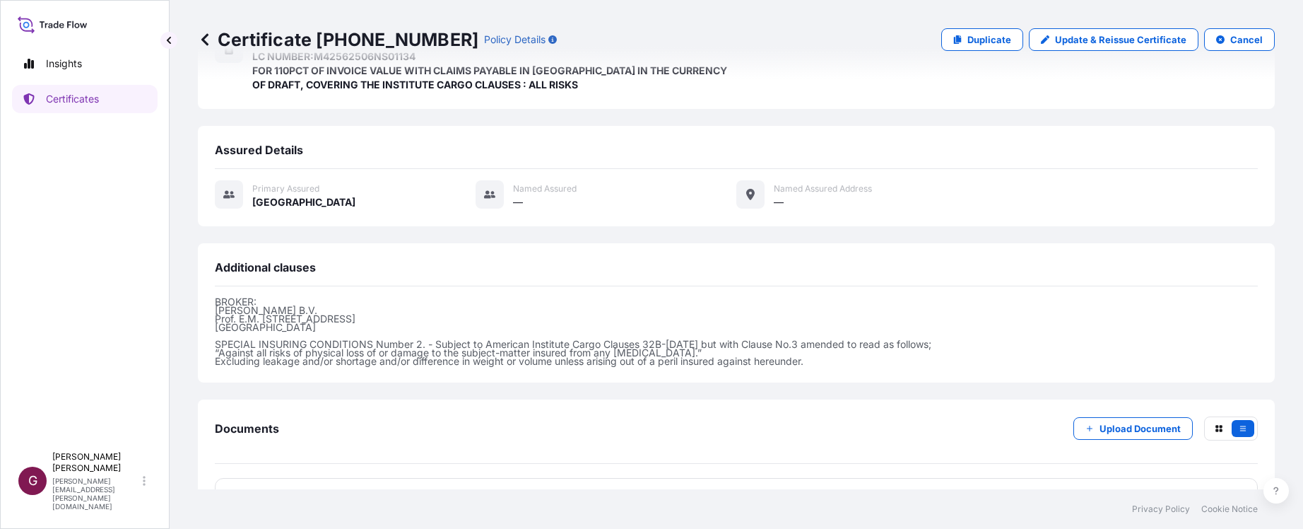
scroll to position [452, 0]
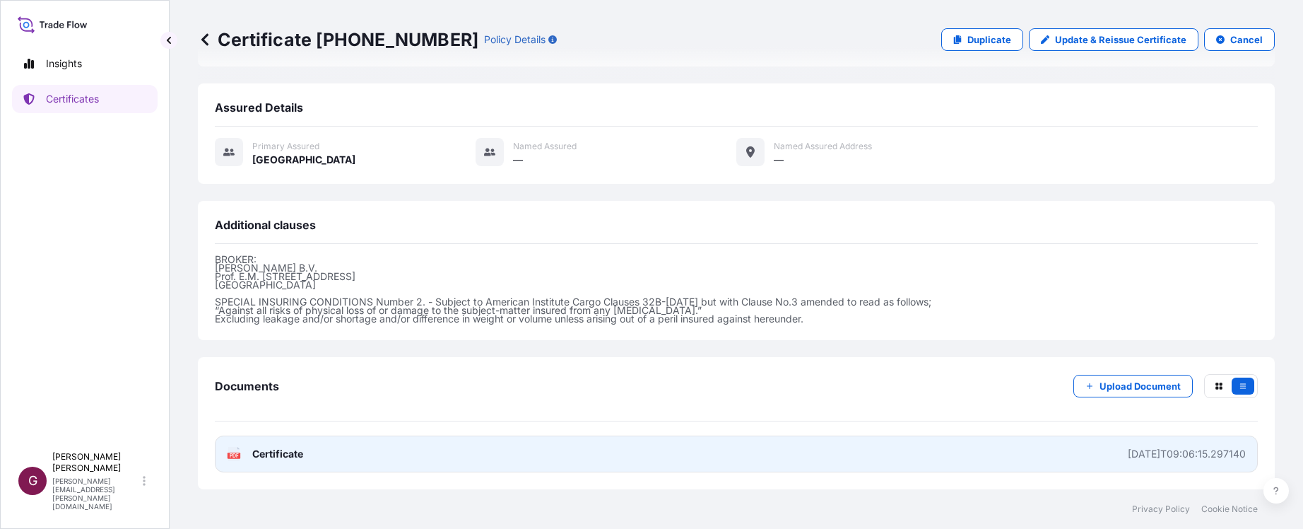
click at [982, 457] on link "PDF Certificate [DATE]T09:06:15.297140" at bounding box center [736, 453] width 1043 height 37
